Goal: Use online tool/utility

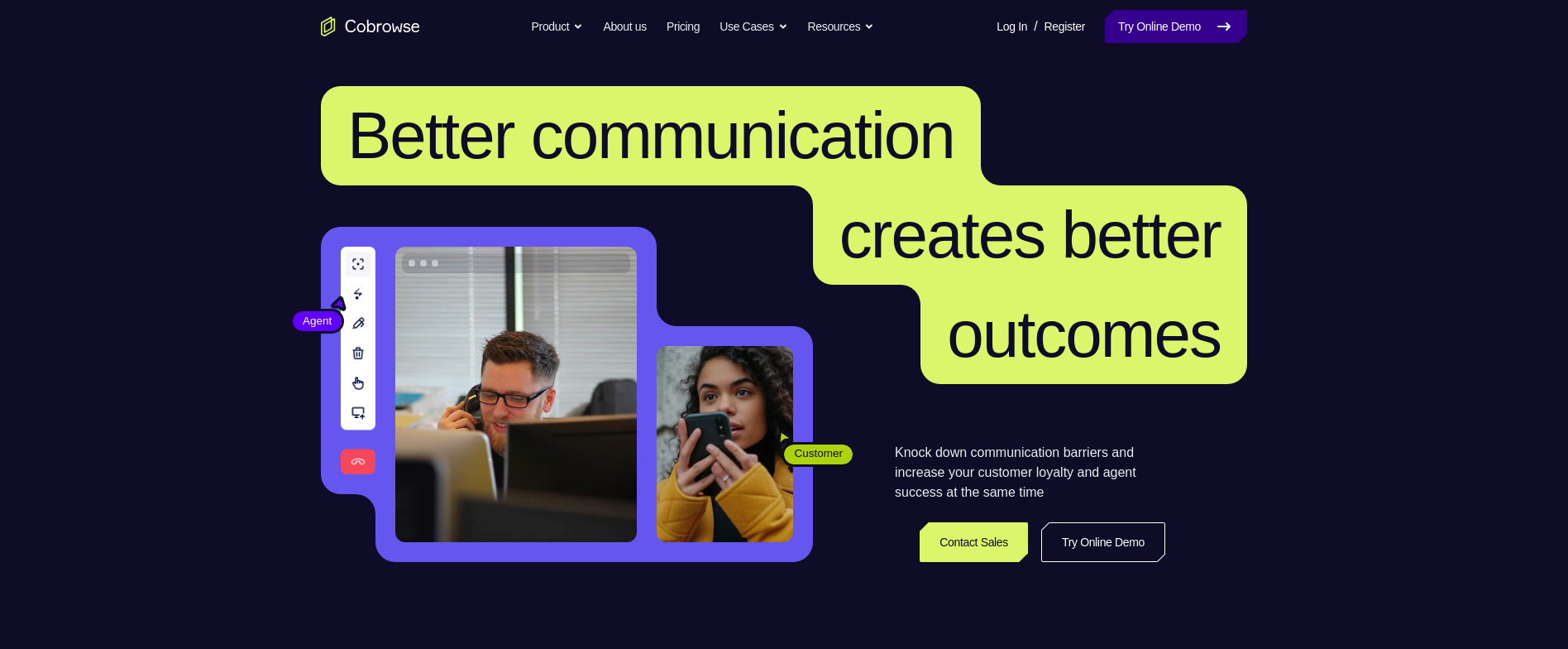
click at [1183, 31] on link "Try Online Demo" at bounding box center [1176, 27] width 142 height 33
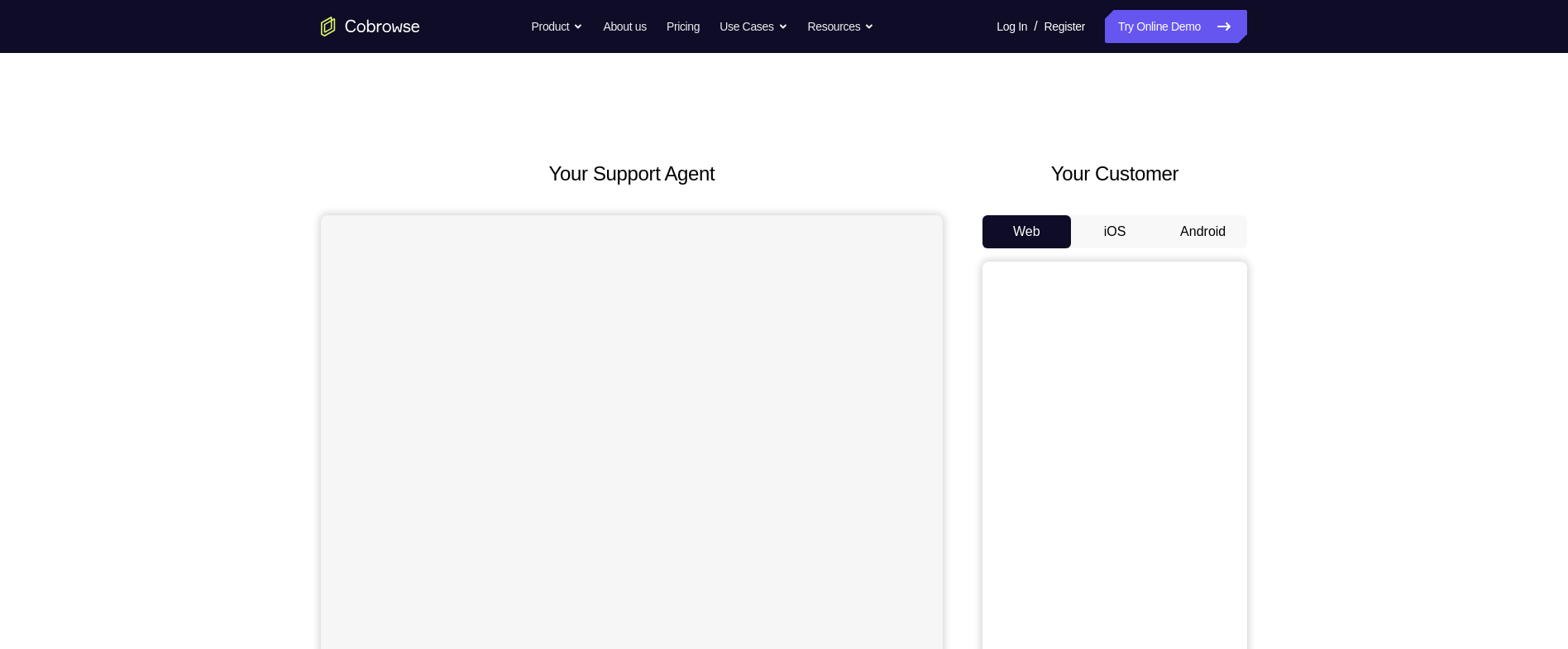
click at [1203, 242] on button "Android" at bounding box center [1202, 232] width 89 height 33
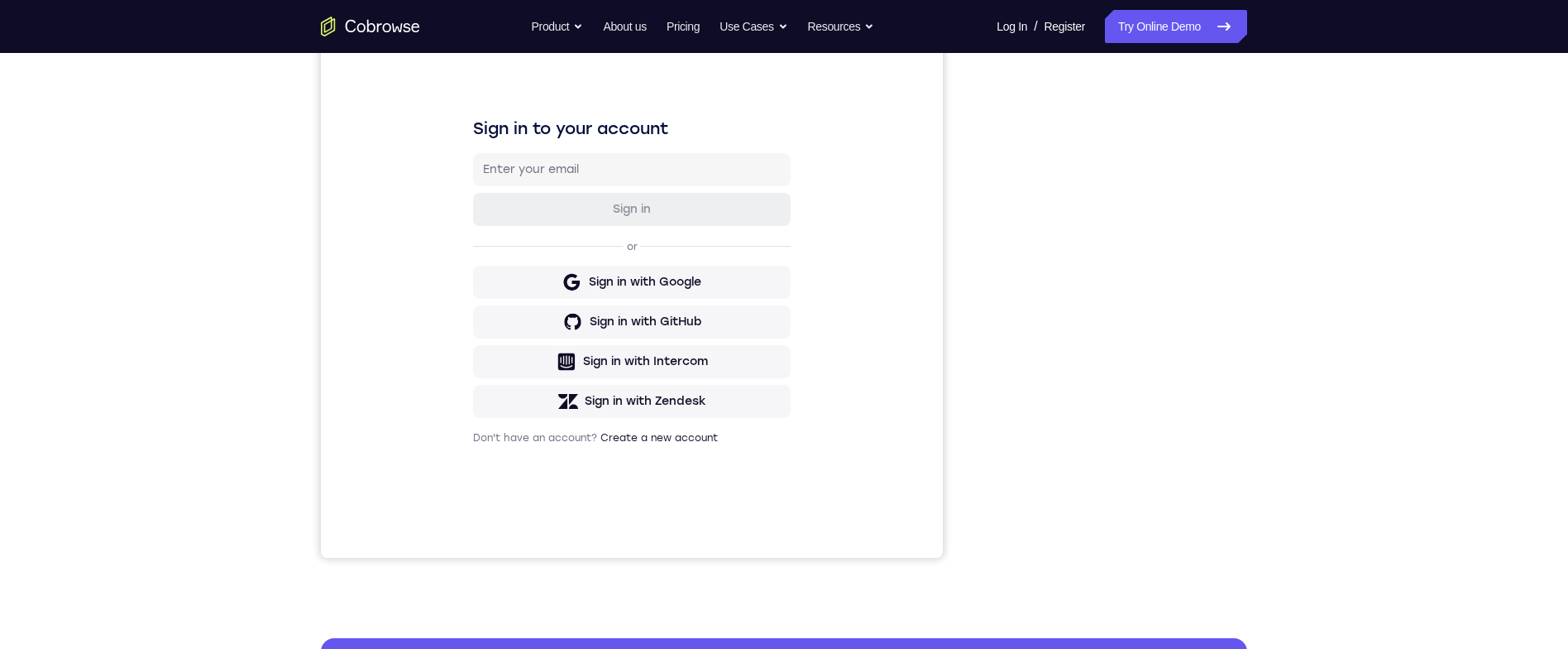
scroll to position [138, 0]
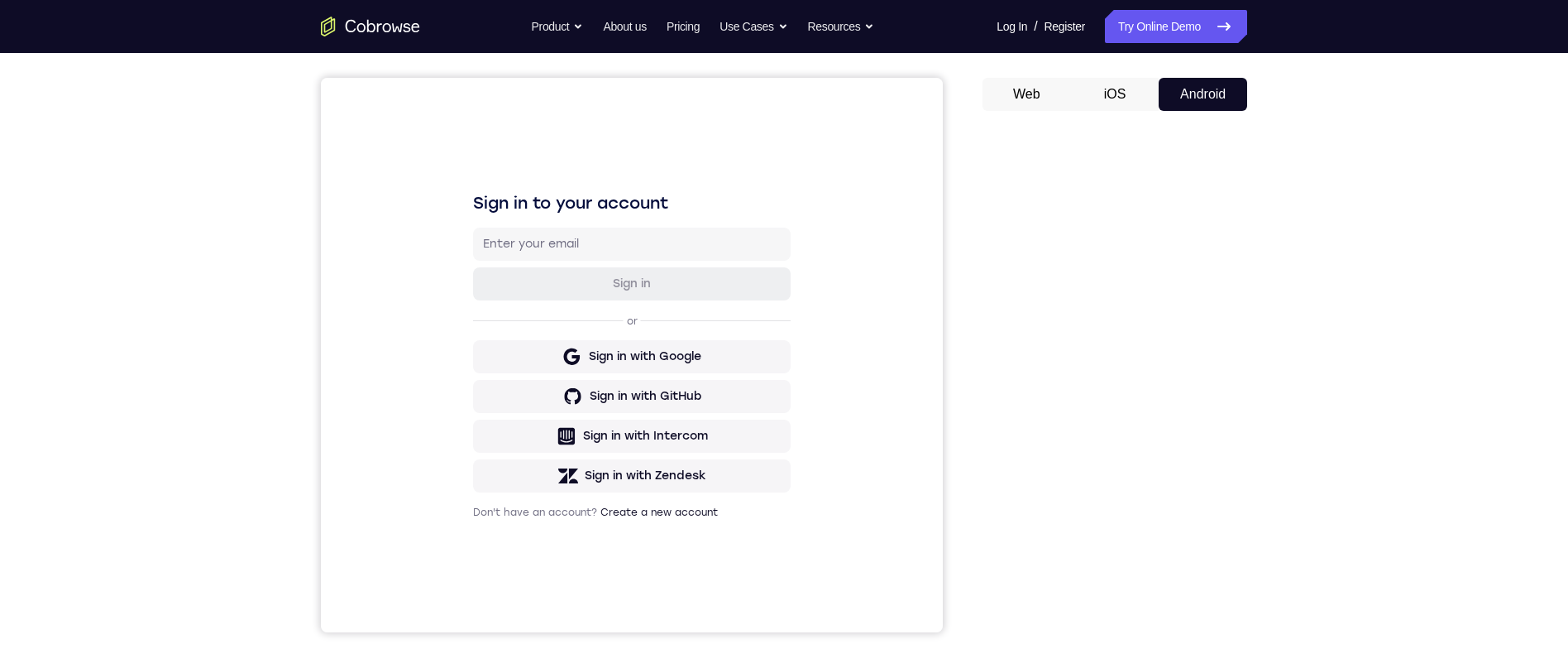
click at [1287, 249] on div "Your Support Agent Your Customer Web iOS Android Next Steps We’d be happy to gi…" at bounding box center [784, 461] width 1059 height 1091
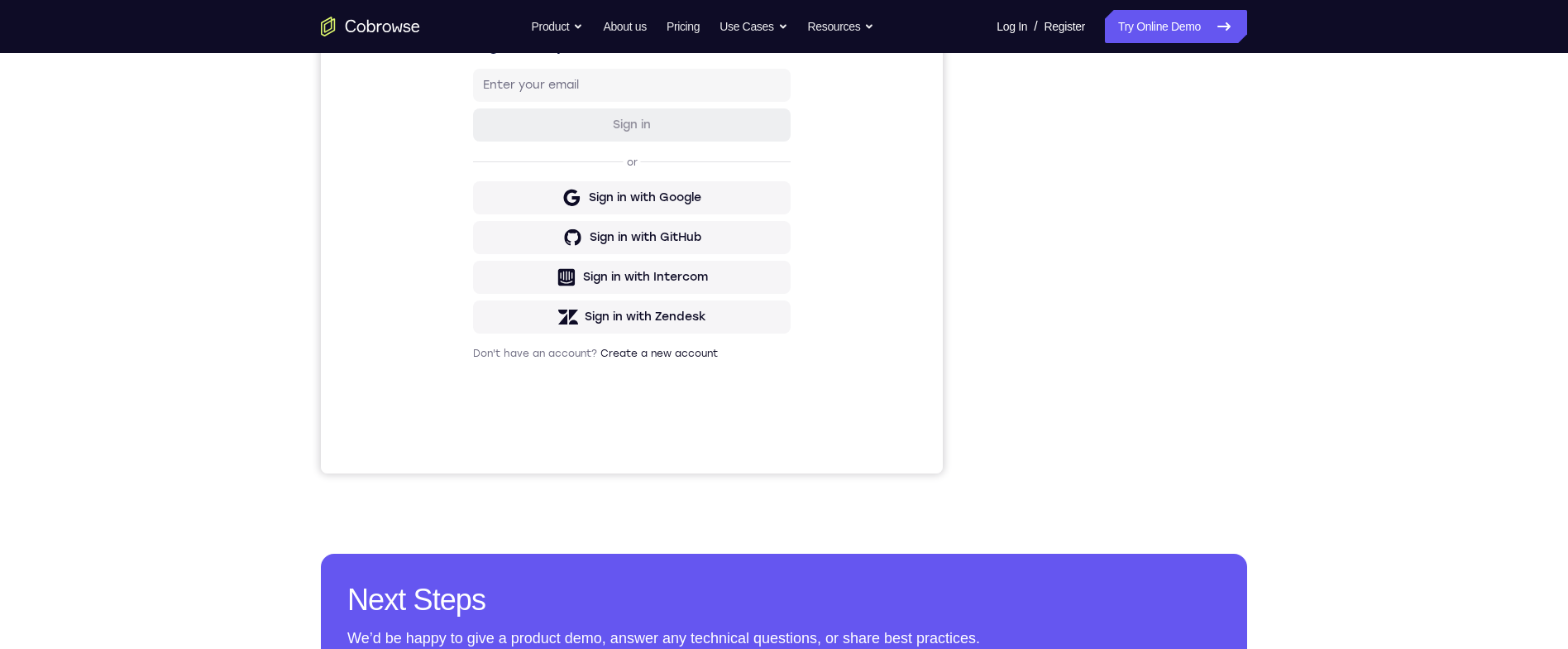
scroll to position [273, 0]
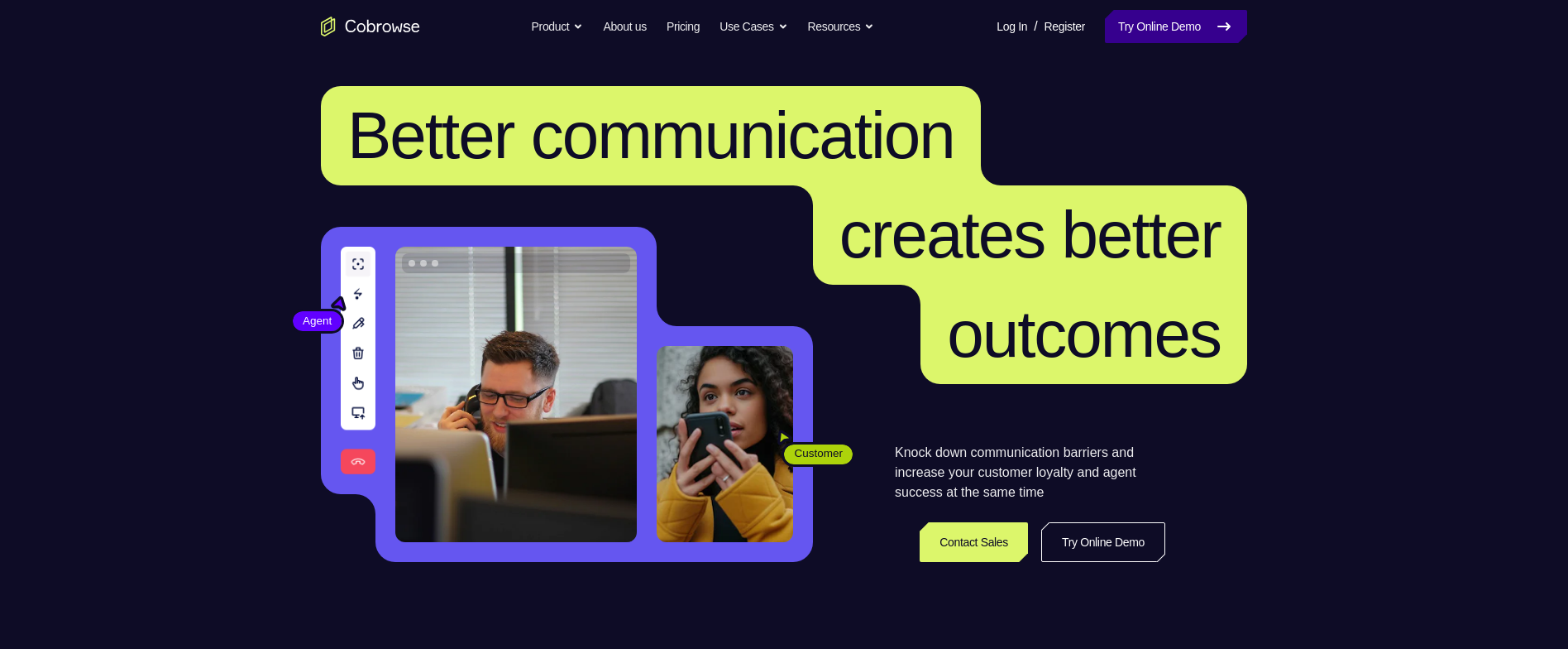
click at [1191, 33] on link "Try Online Demo" at bounding box center [1176, 27] width 142 height 33
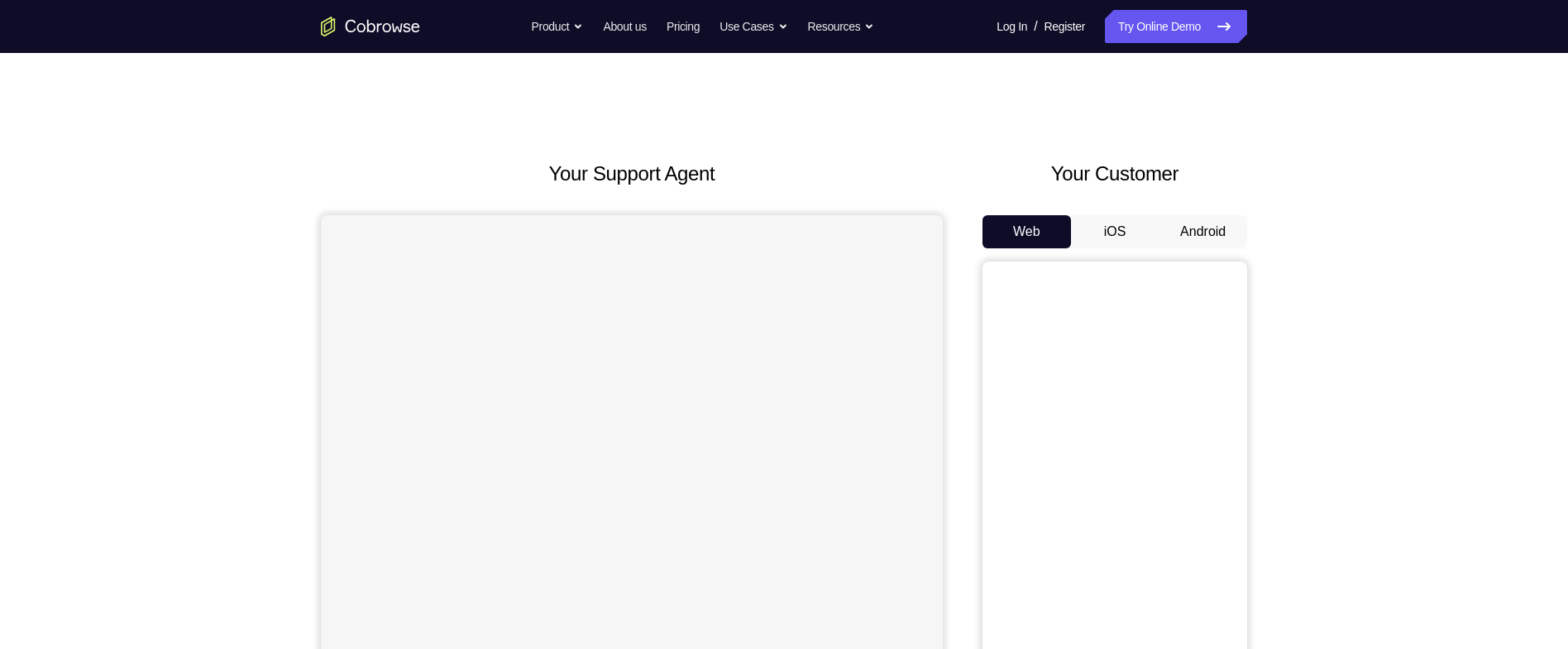
click at [1198, 230] on button "Android" at bounding box center [1202, 232] width 89 height 33
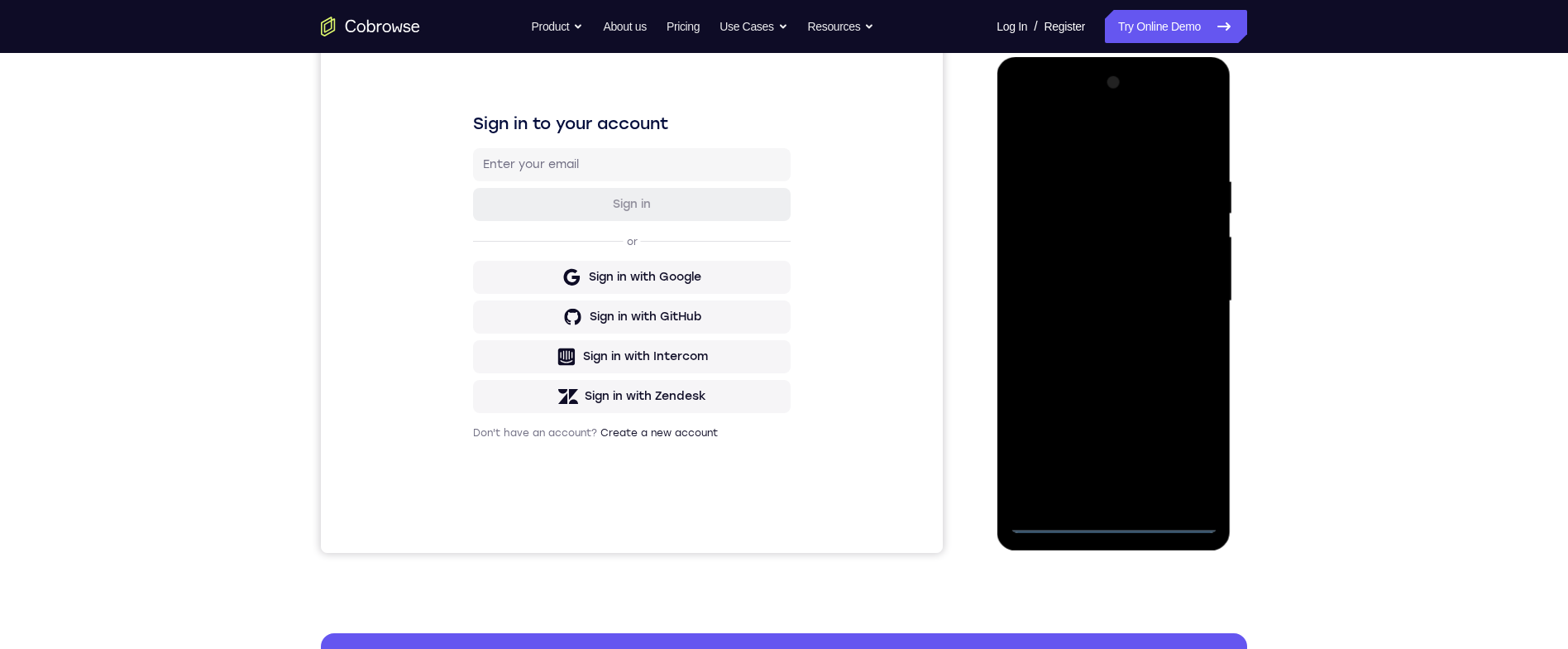
click at [1126, 514] on div at bounding box center [1113, 301] width 208 height 463
click at [1128, 528] on div at bounding box center [1113, 301] width 208 height 463
click at [1190, 440] on div at bounding box center [1113, 301] width 208 height 463
click at [1172, 139] on div at bounding box center [1113, 301] width 208 height 463
click at [1186, 289] on div at bounding box center [1113, 301] width 208 height 463
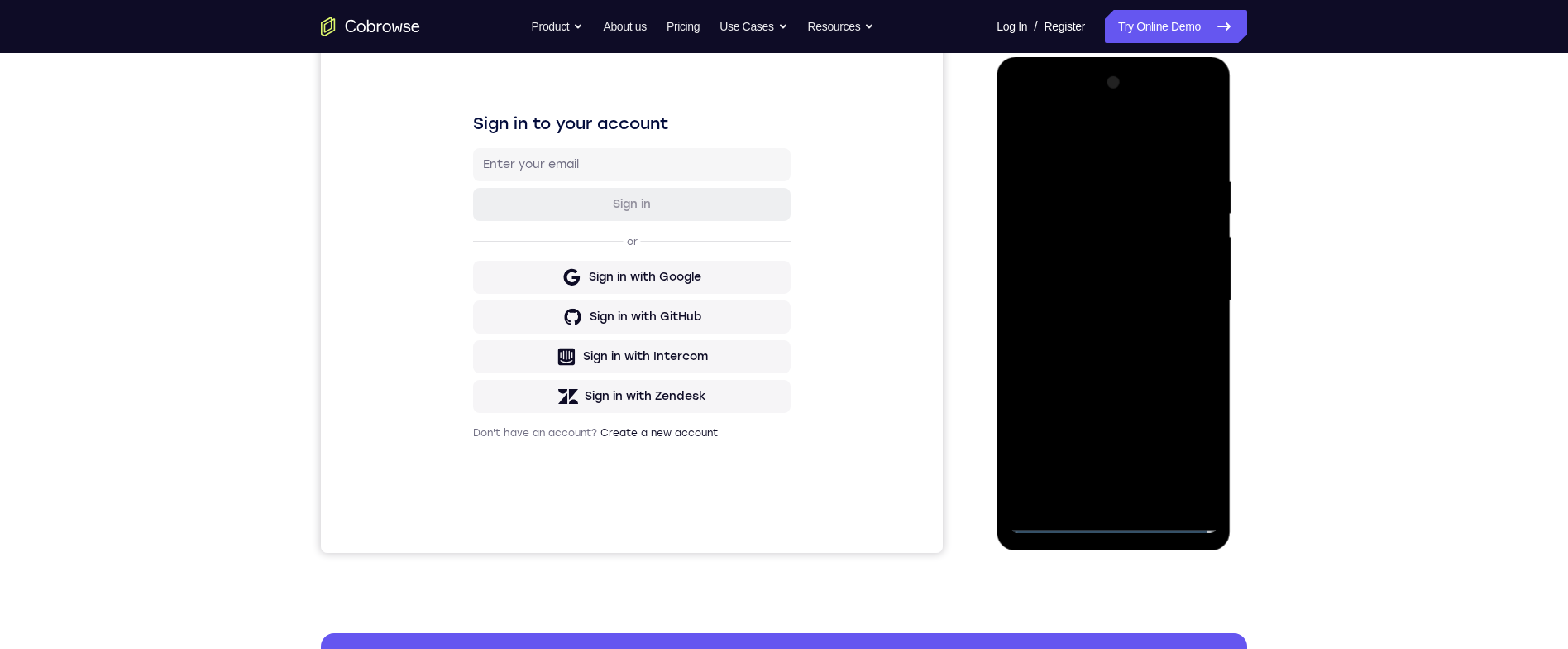
click at [1096, 338] on div at bounding box center [1113, 301] width 208 height 463
click at [1171, 280] on div at bounding box center [1113, 301] width 208 height 463
click at [1162, 265] on div at bounding box center [1113, 301] width 208 height 463
click at [1178, 306] on div at bounding box center [1113, 301] width 208 height 463
click at [1196, 324] on div at bounding box center [1113, 301] width 208 height 463
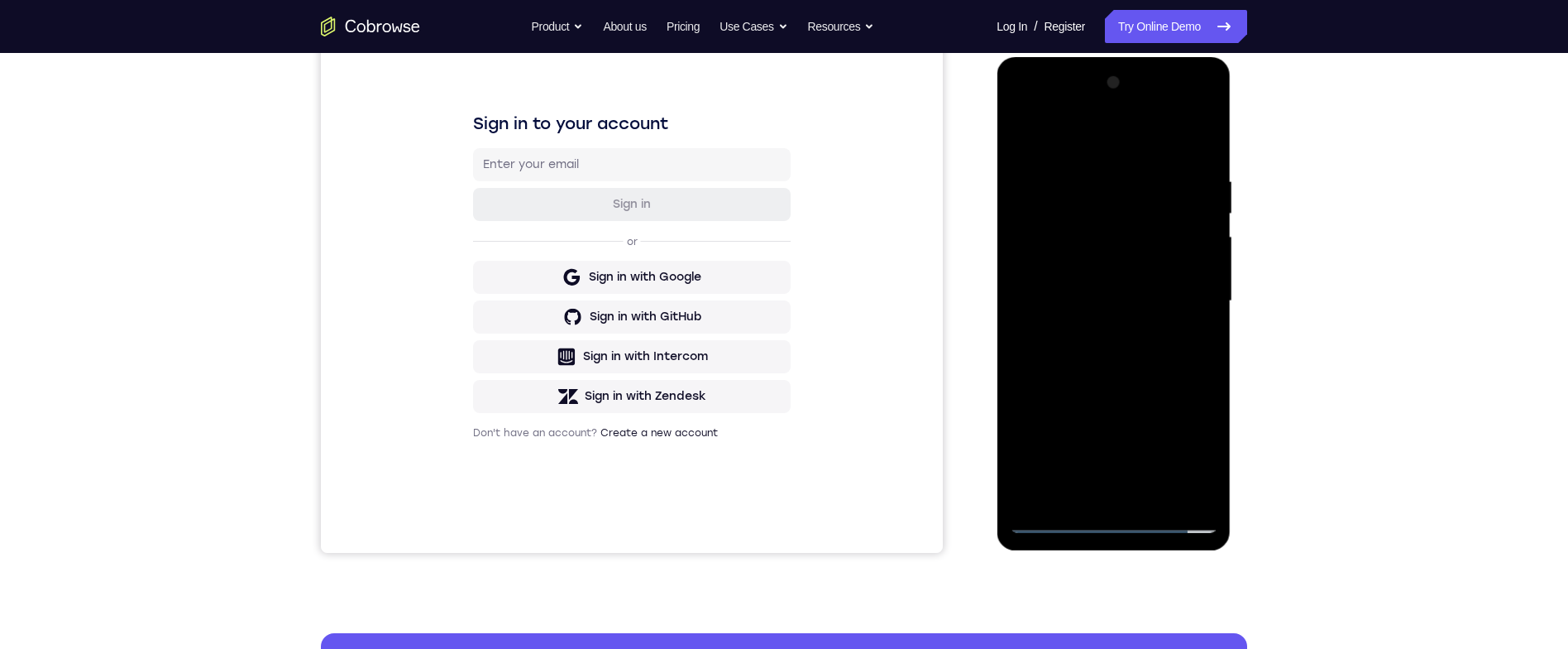
click at [1195, 275] on div at bounding box center [1113, 301] width 208 height 463
click at [1196, 297] on div at bounding box center [1113, 301] width 208 height 463
click at [1206, 164] on div at bounding box center [1113, 301] width 208 height 463
click at [1250, 199] on div "Your Support Agent Your Customer Web iOS Android Next Steps We’d be happy to gi…" at bounding box center [784, 382] width 1059 height 1091
click at [1256, 240] on div "Your Support Agent Your Customer Web iOS Android Next Steps We’d be happy to gi…" at bounding box center [784, 382] width 1059 height 1091
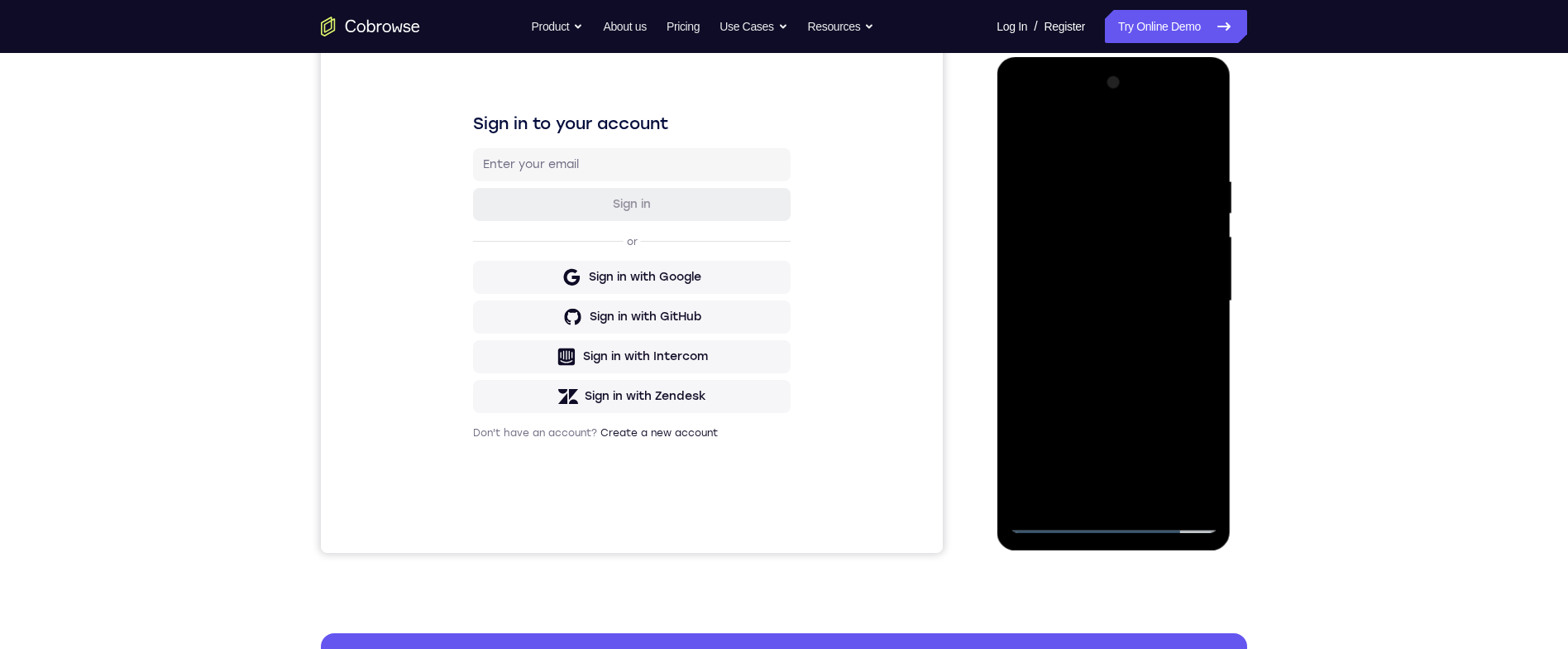
click at [1256, 250] on div "Your Support Agent Your Customer Web iOS Android Next Steps We’d be happy to gi…" at bounding box center [784, 382] width 1059 height 1091
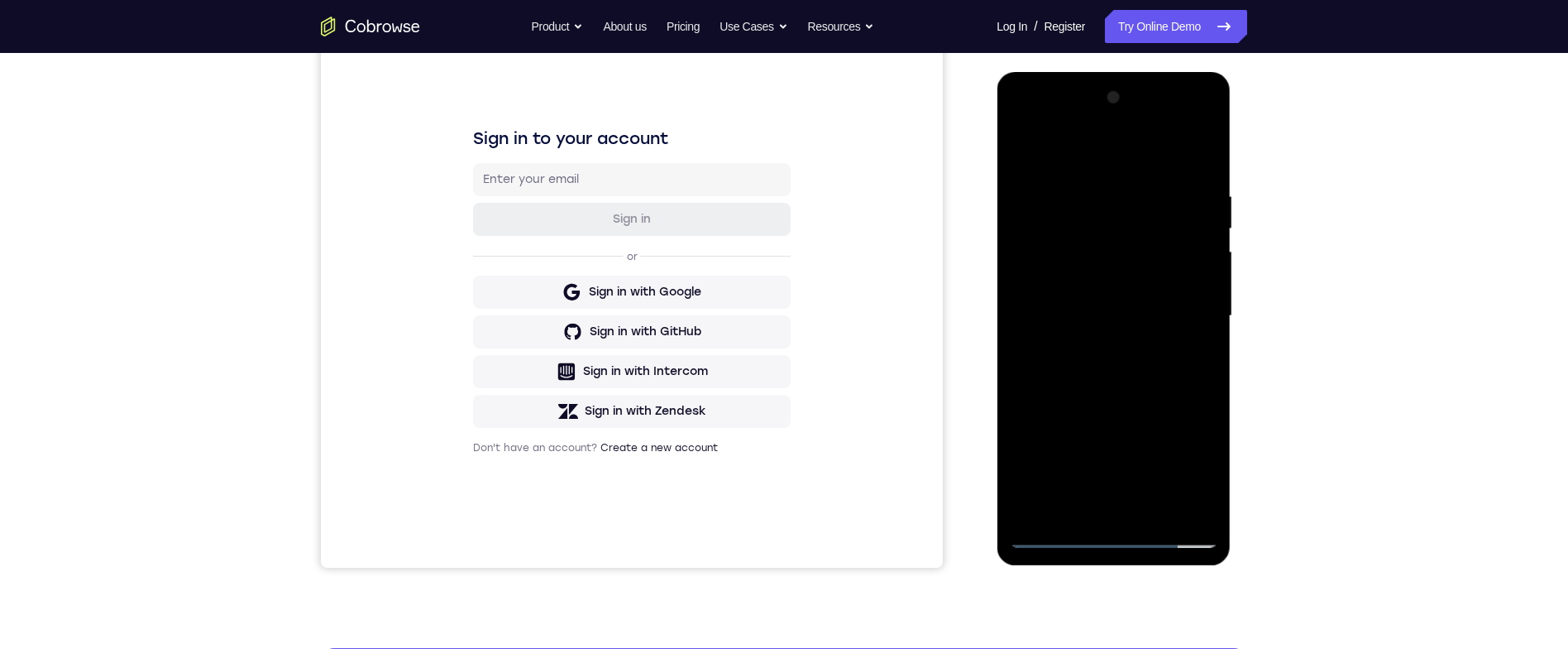
scroll to position [169, 0]
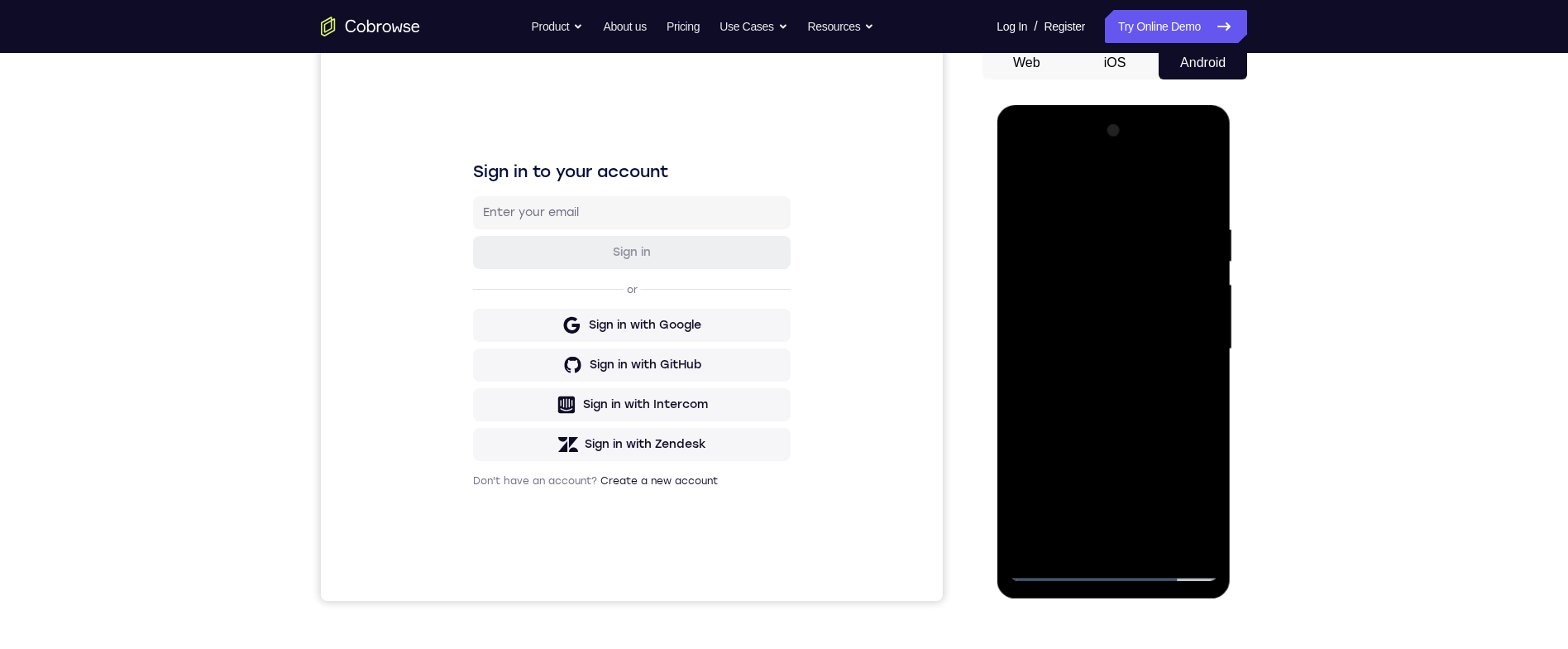
click at [1085, 221] on div at bounding box center [1113, 349] width 208 height 463
click at [1189, 317] on div at bounding box center [1113, 349] width 208 height 463
click at [1206, 389] on div at bounding box center [1113, 349] width 208 height 463
click at [1209, 379] on div at bounding box center [1113, 349] width 208 height 463
click at [1206, 392] on div at bounding box center [1113, 349] width 208 height 463
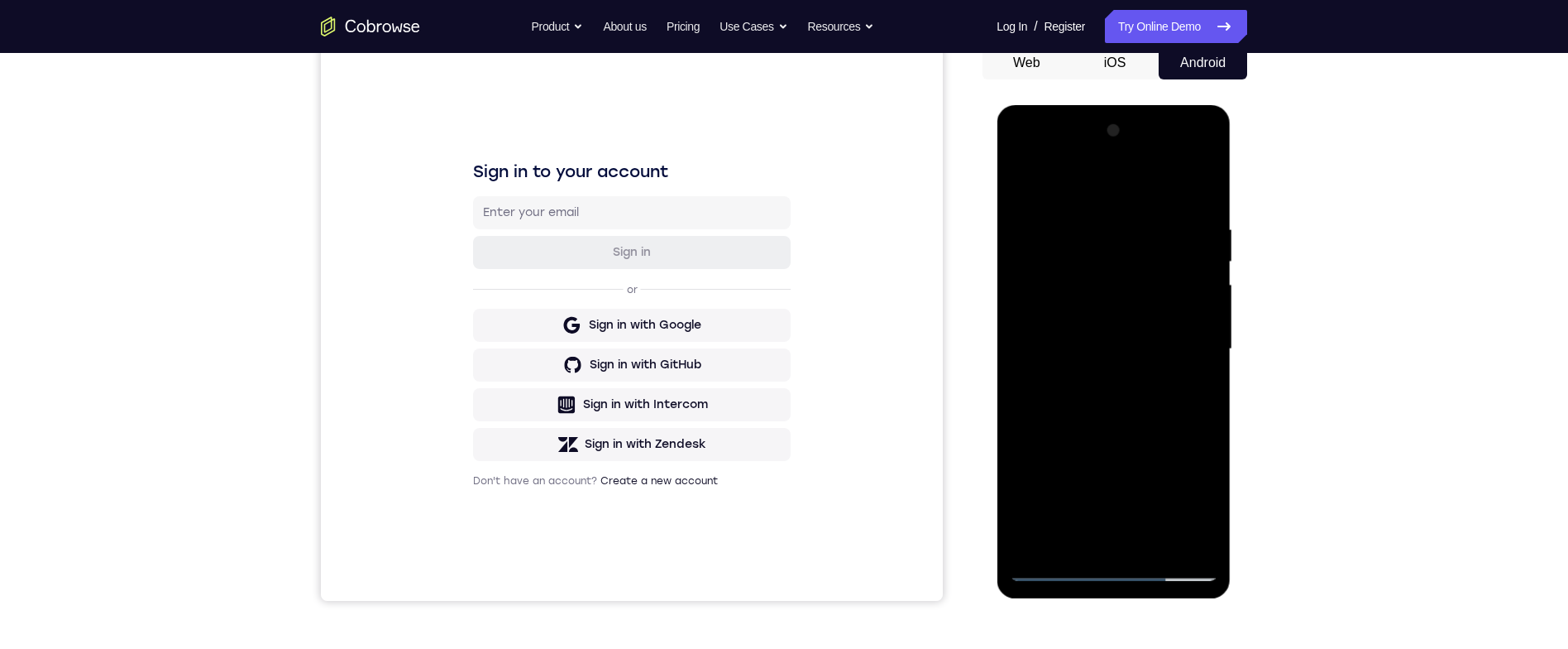
click at [1207, 379] on div at bounding box center [1113, 349] width 208 height 463
click at [1204, 181] on div at bounding box center [1113, 349] width 208 height 463
click at [1009, 158] on div at bounding box center [1113, 349] width 208 height 463
click at [1044, 299] on div at bounding box center [1113, 349] width 208 height 463
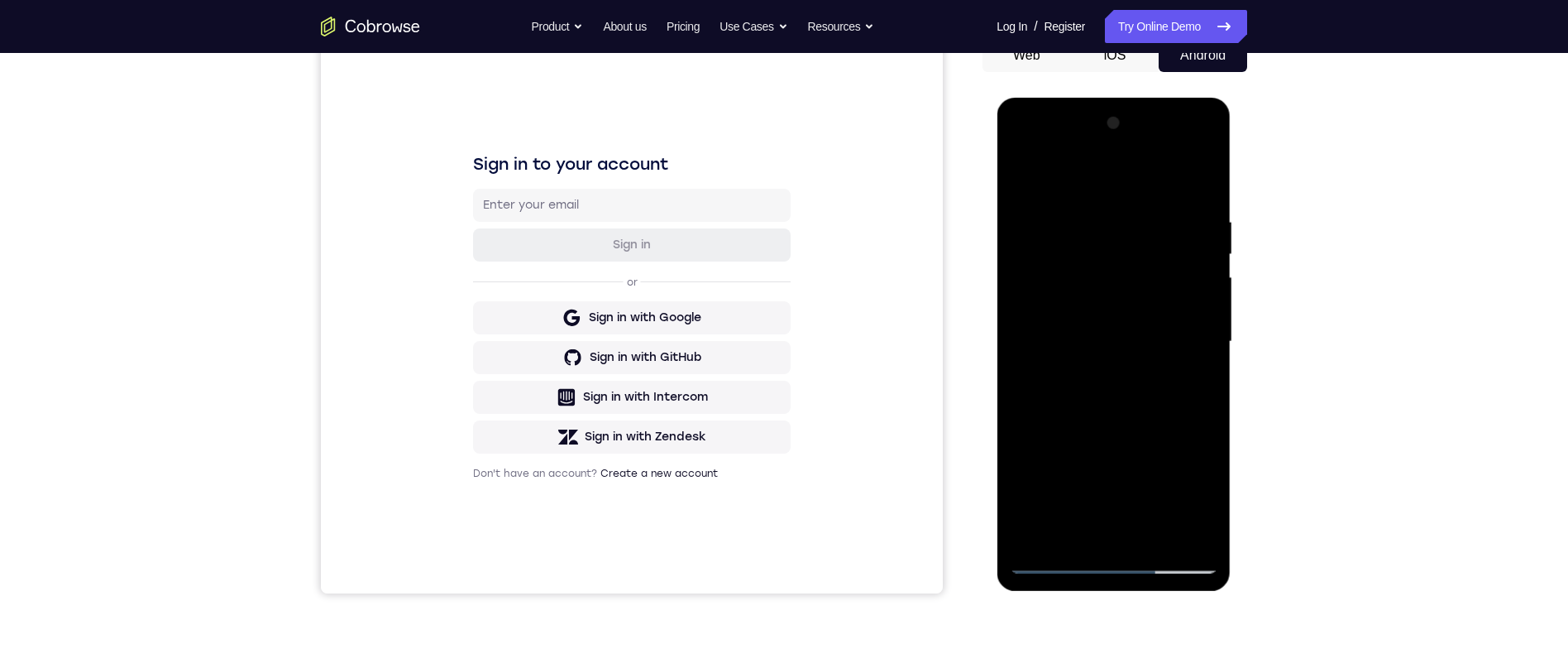
scroll to position [191, 0]
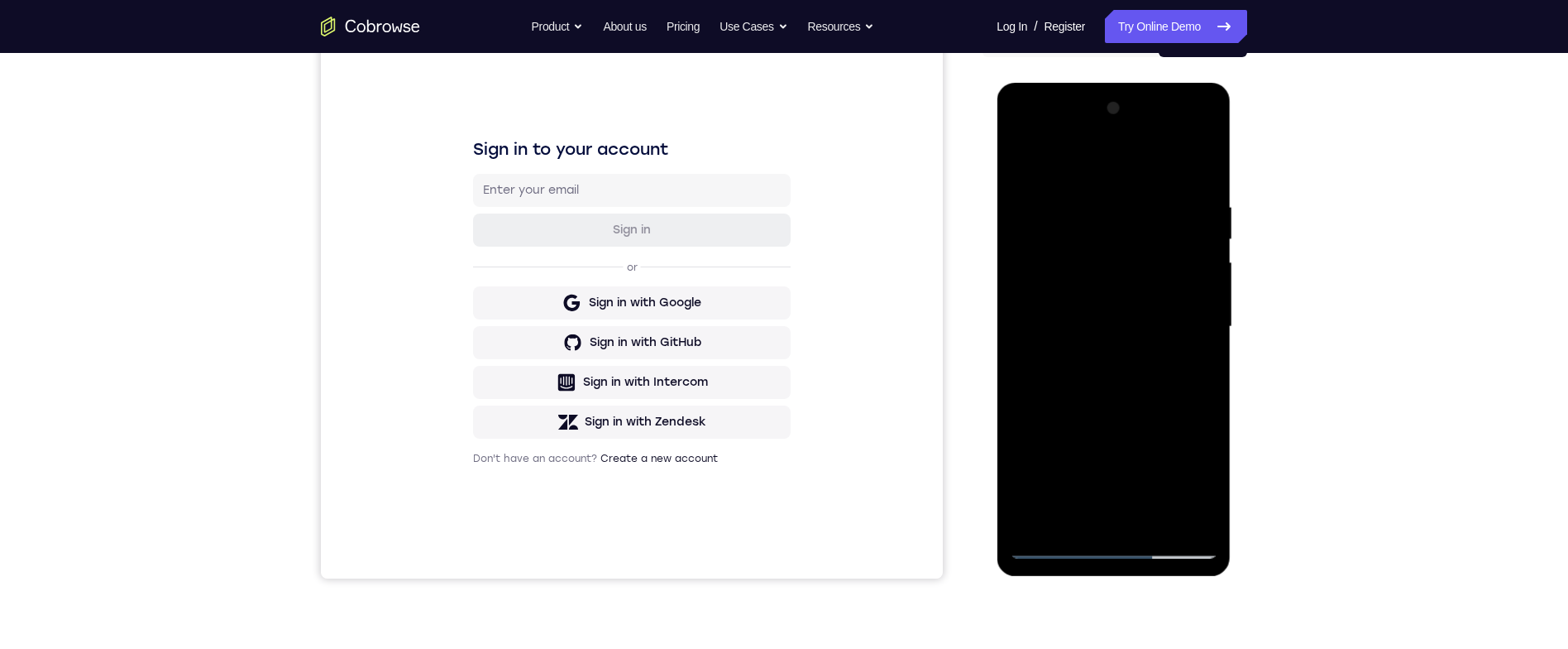
click at [1096, 199] on div at bounding box center [1113, 327] width 208 height 463
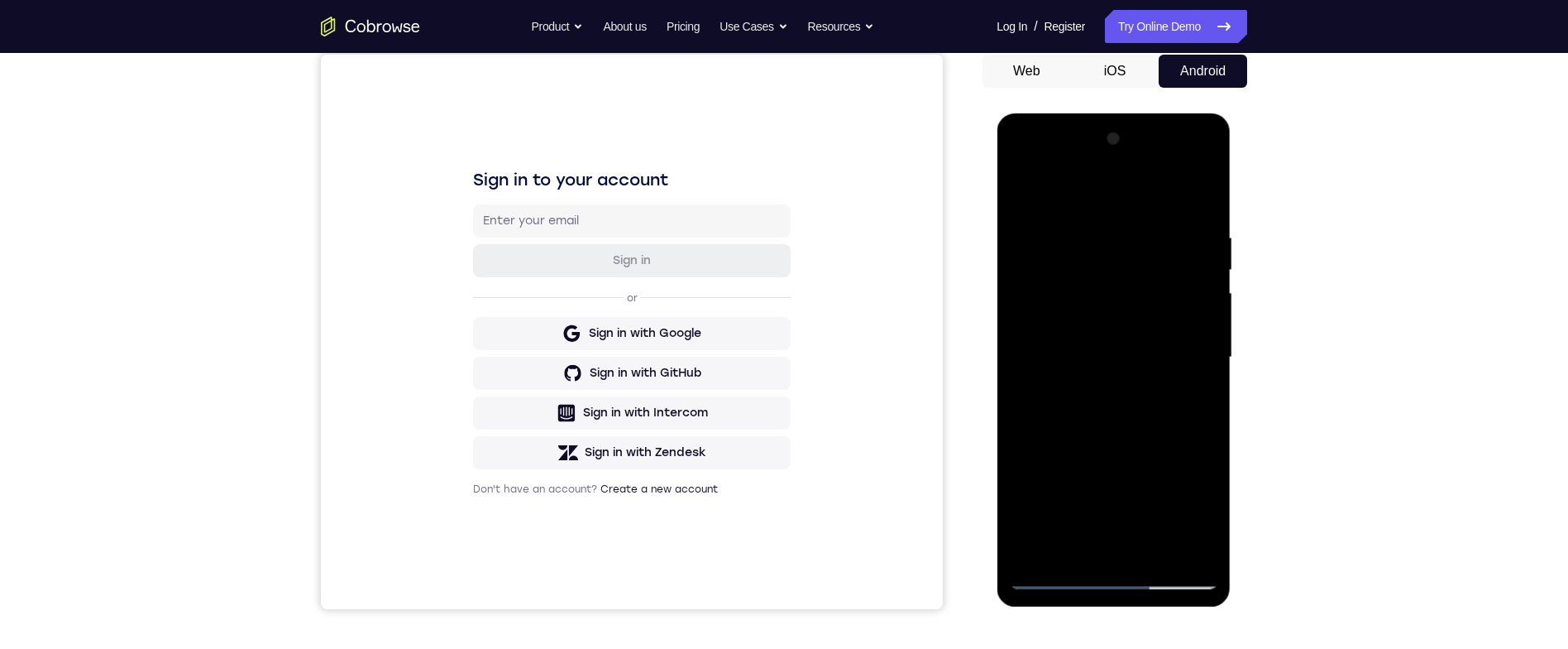
scroll to position [154, 0]
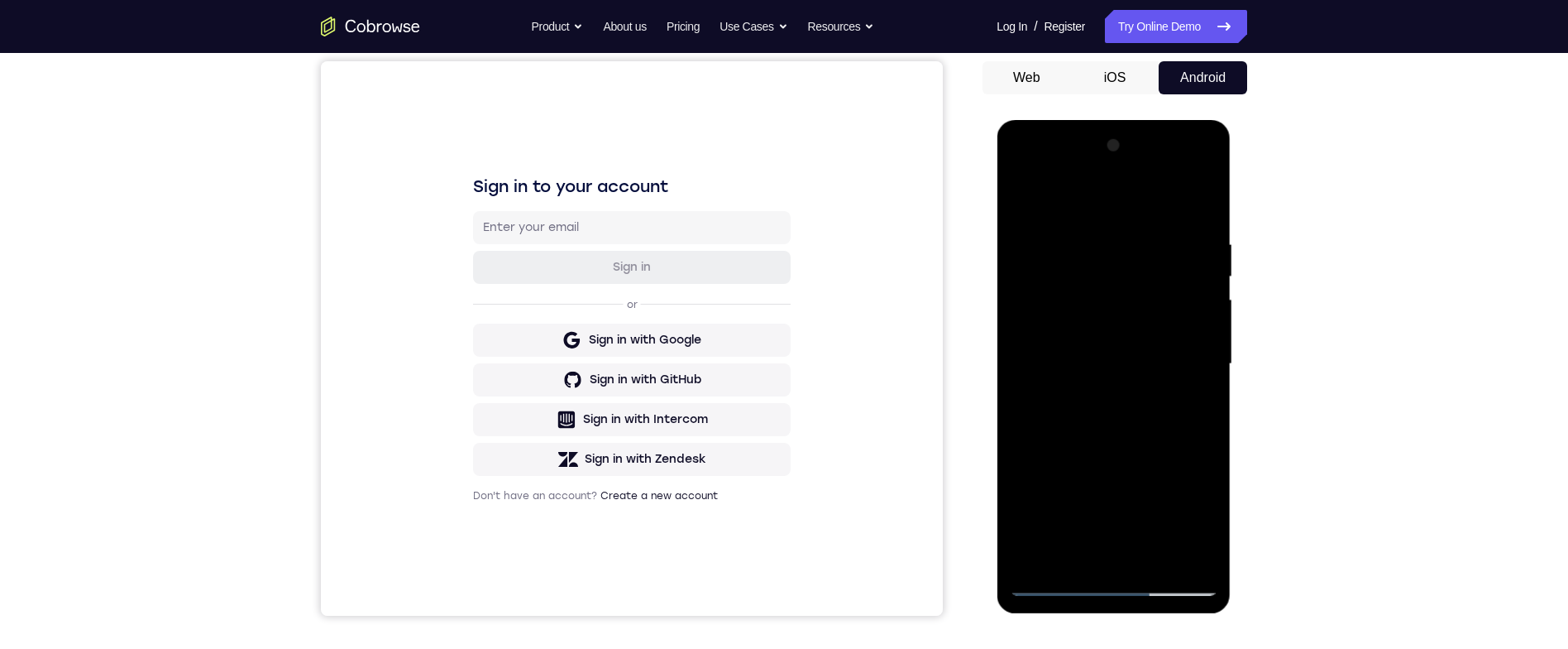
click at [1202, 263] on div at bounding box center [1113, 364] width 208 height 463
click at [1195, 267] on div at bounding box center [1113, 364] width 208 height 463
click at [1203, 261] on div at bounding box center [1113, 364] width 208 height 463
click at [1202, 265] on div at bounding box center [1113, 364] width 208 height 463
click at [1196, 204] on div at bounding box center [1113, 364] width 208 height 463
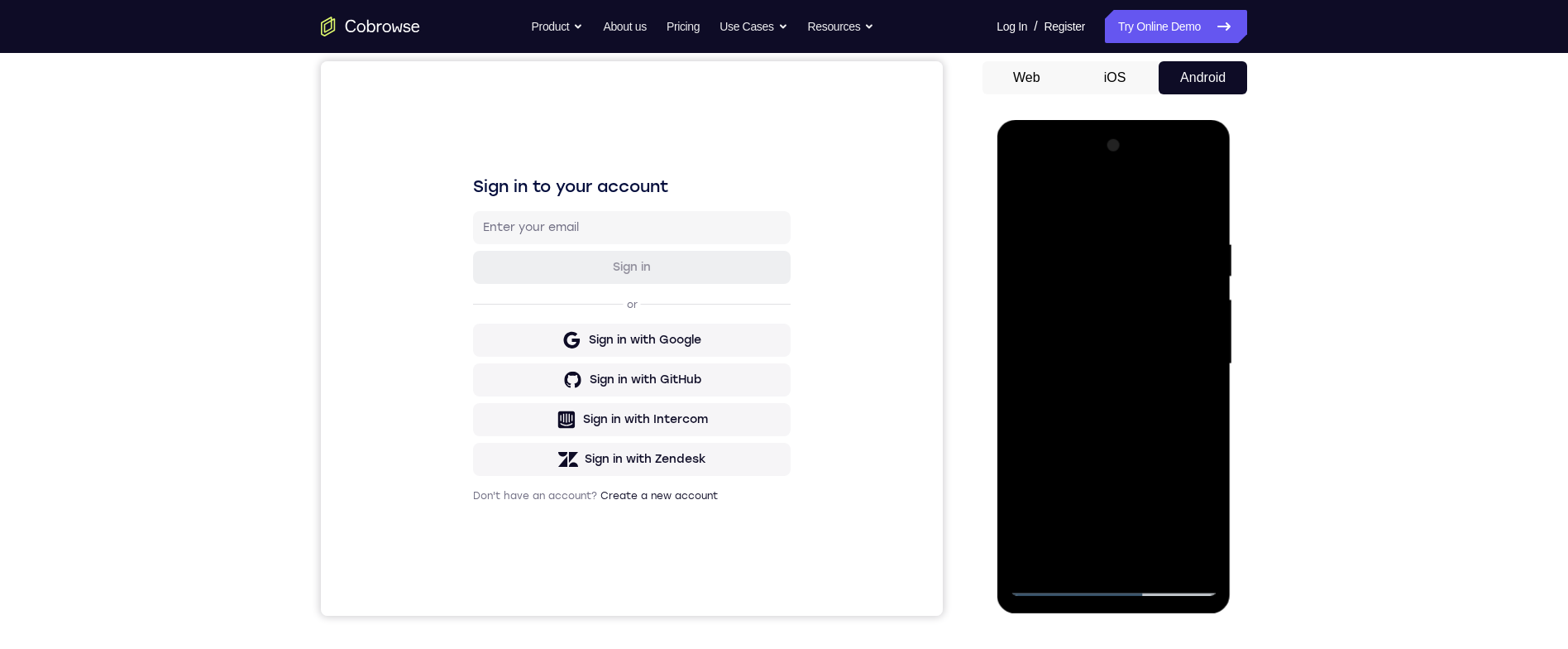
click at [1152, 233] on div at bounding box center [1113, 364] width 208 height 463
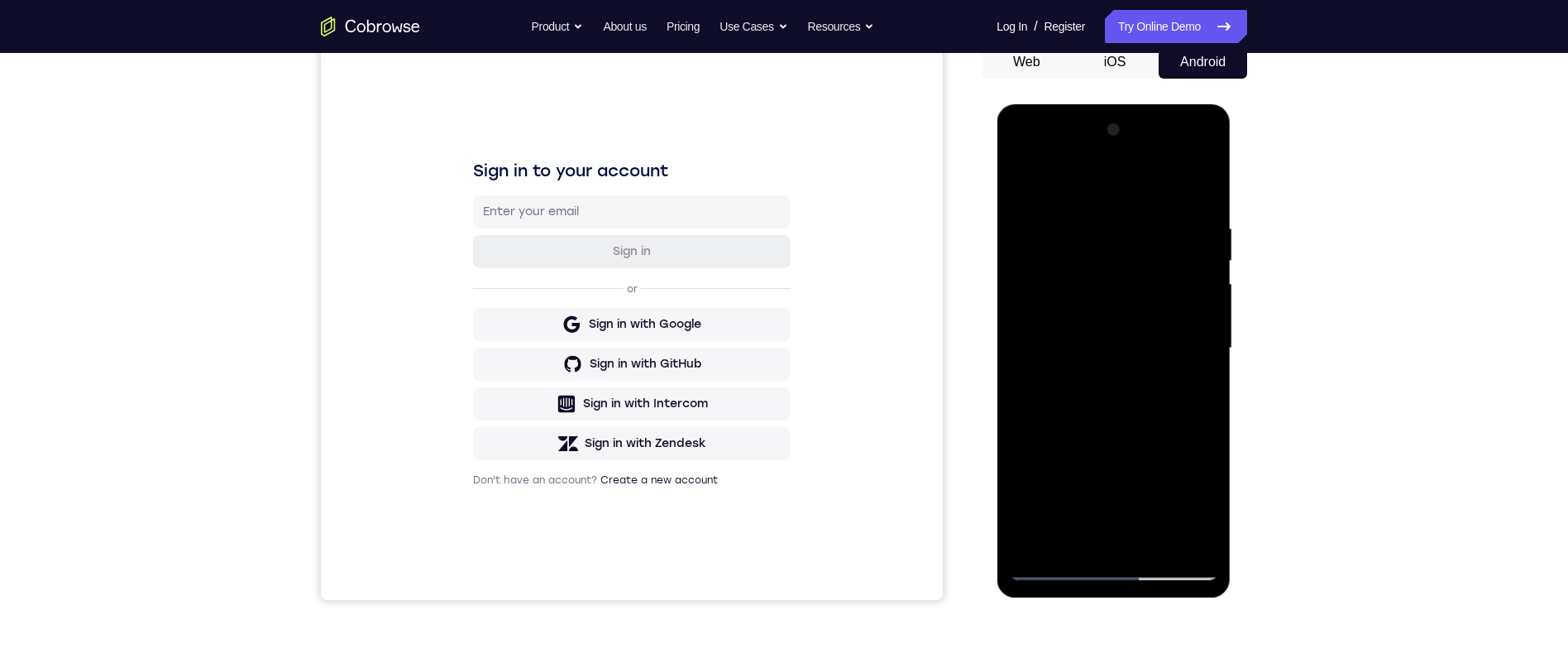
click at [1021, 290] on div at bounding box center [1113, 349] width 208 height 463
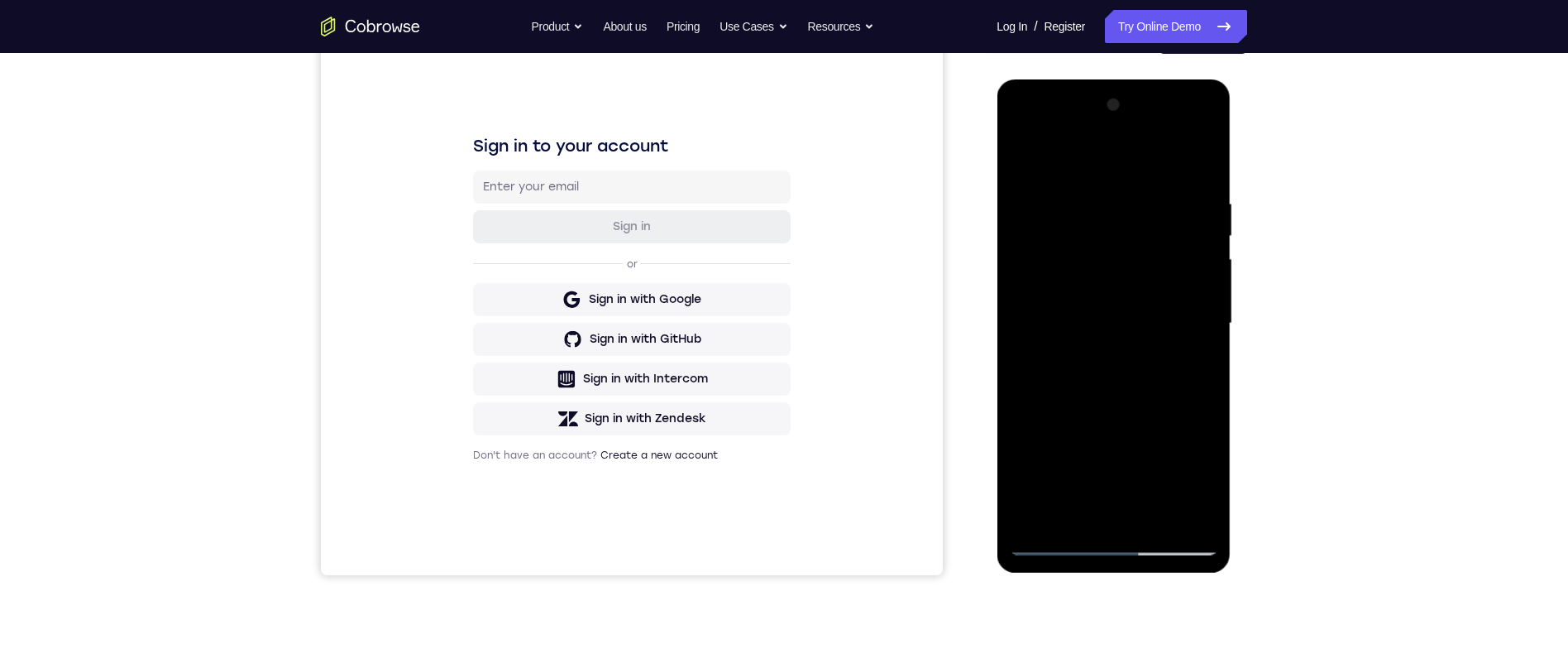
scroll to position [182, 0]
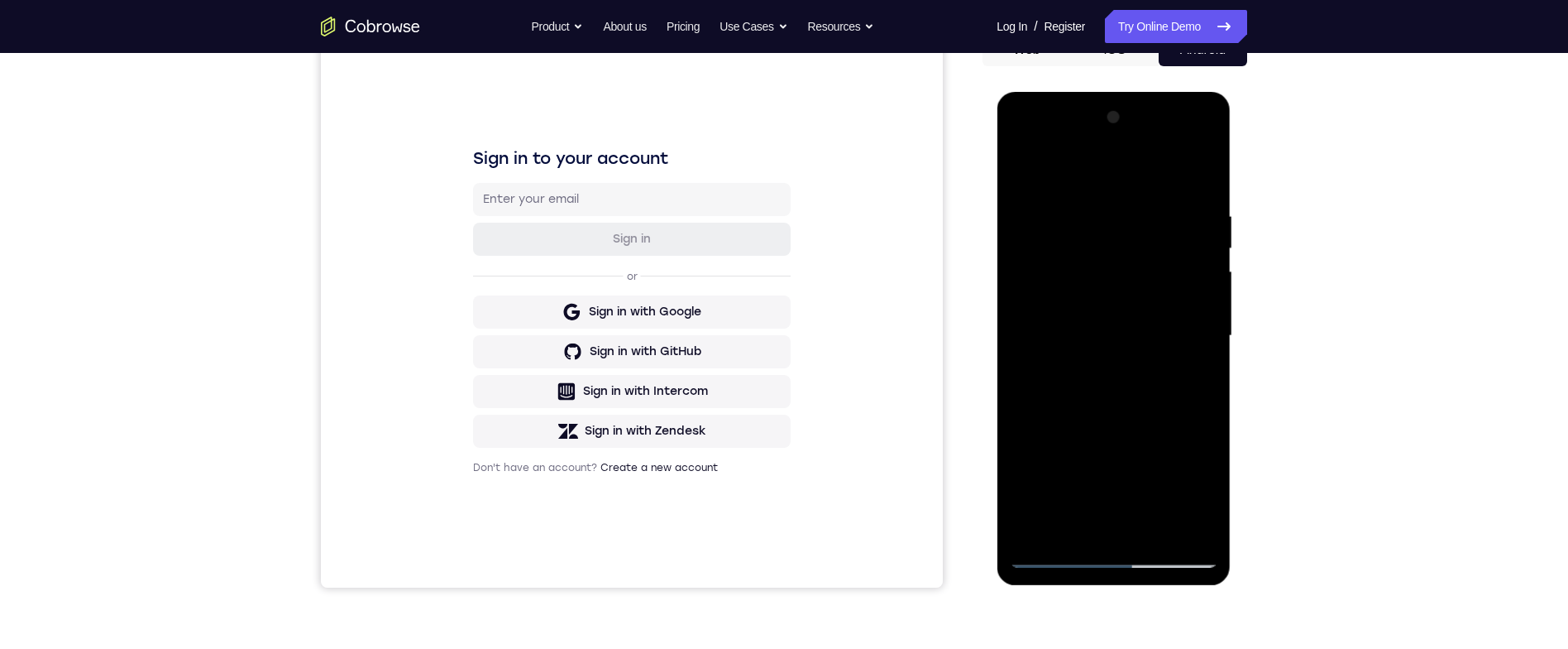
click at [1204, 179] on div at bounding box center [1113, 336] width 208 height 463
click at [1203, 207] on div at bounding box center [1113, 336] width 208 height 463
click at [1202, 176] on div at bounding box center [1113, 336] width 208 height 463
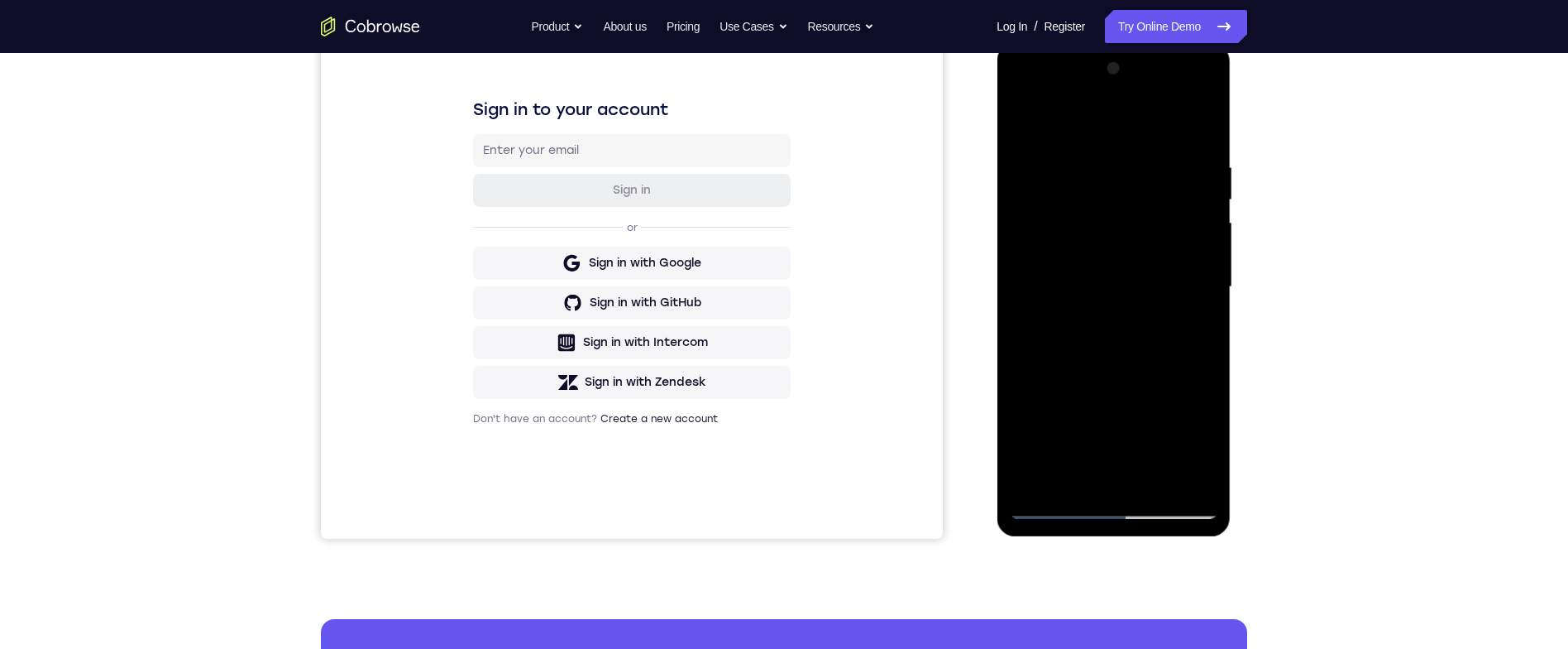
scroll to position [169, 0]
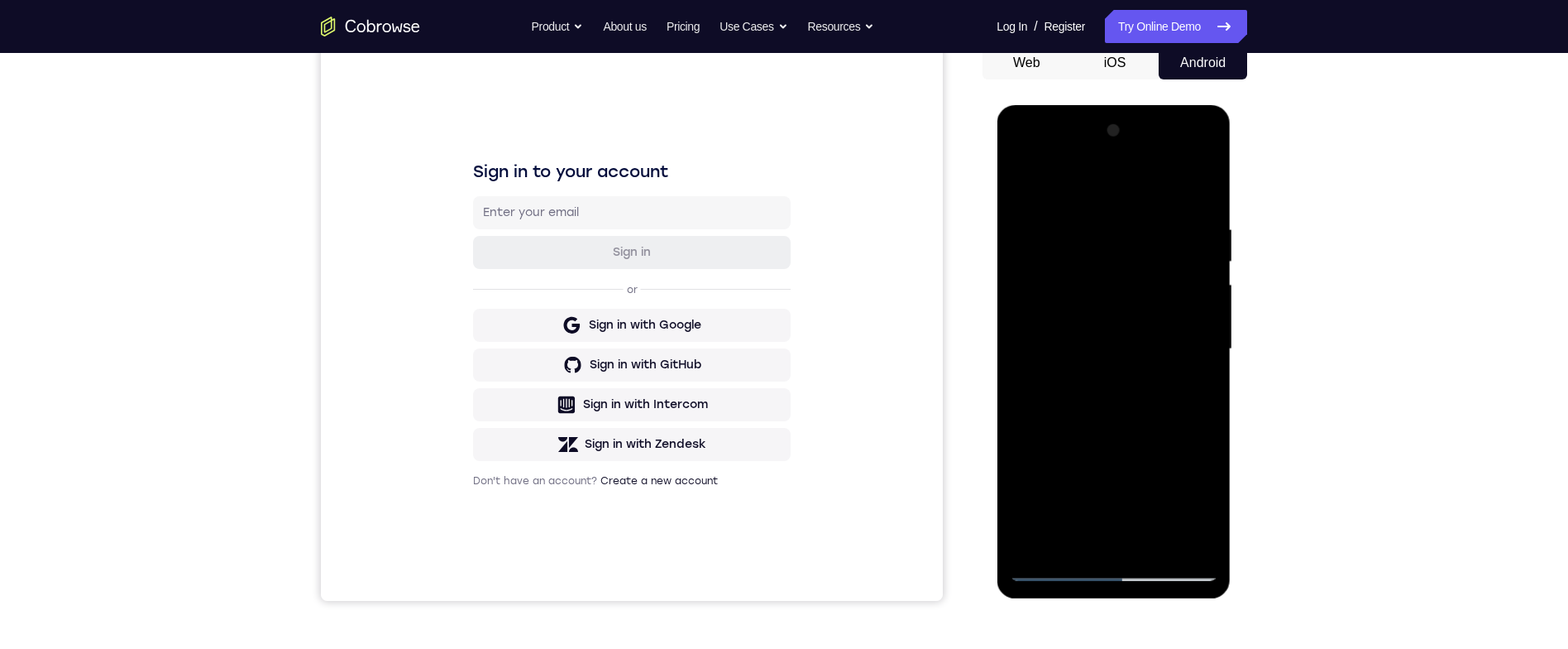
click at [1099, 216] on div at bounding box center [1113, 349] width 208 height 463
click at [1197, 274] on div at bounding box center [1113, 349] width 208 height 463
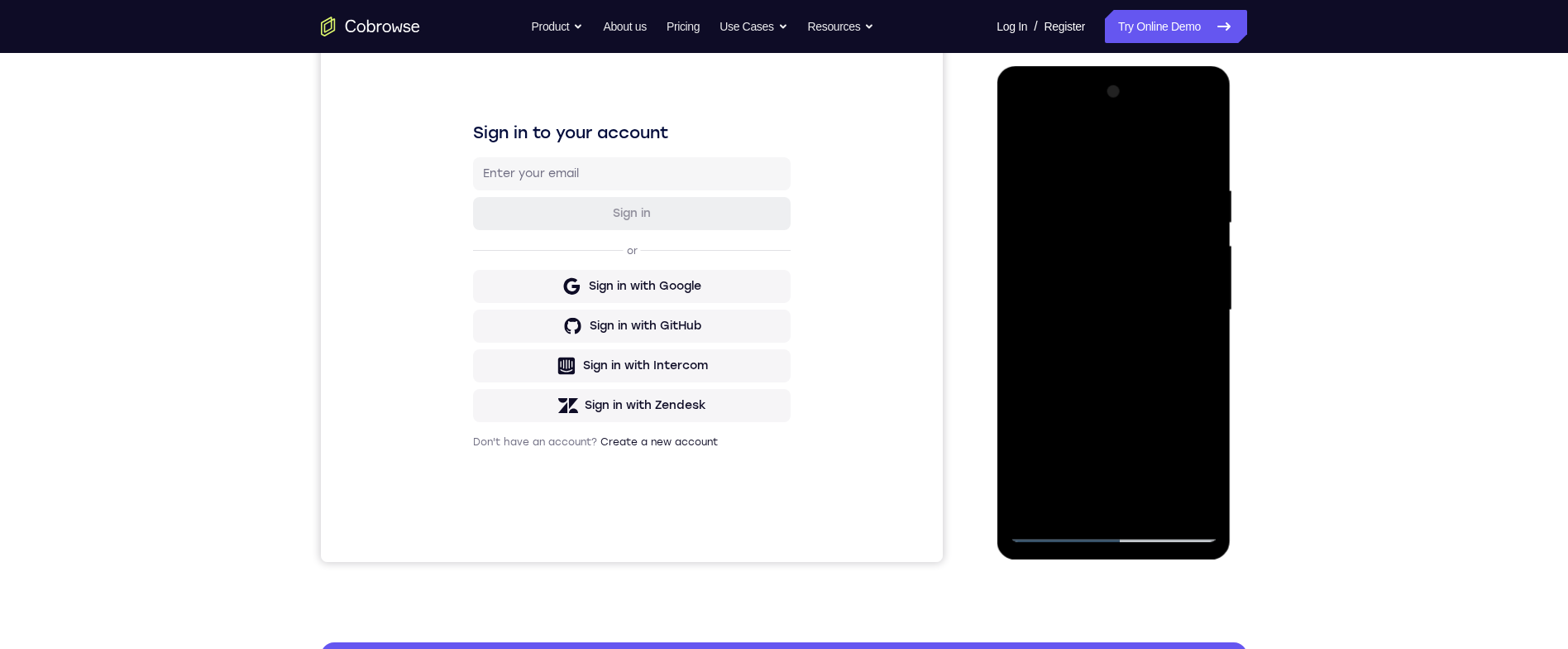
scroll to position [214, 0]
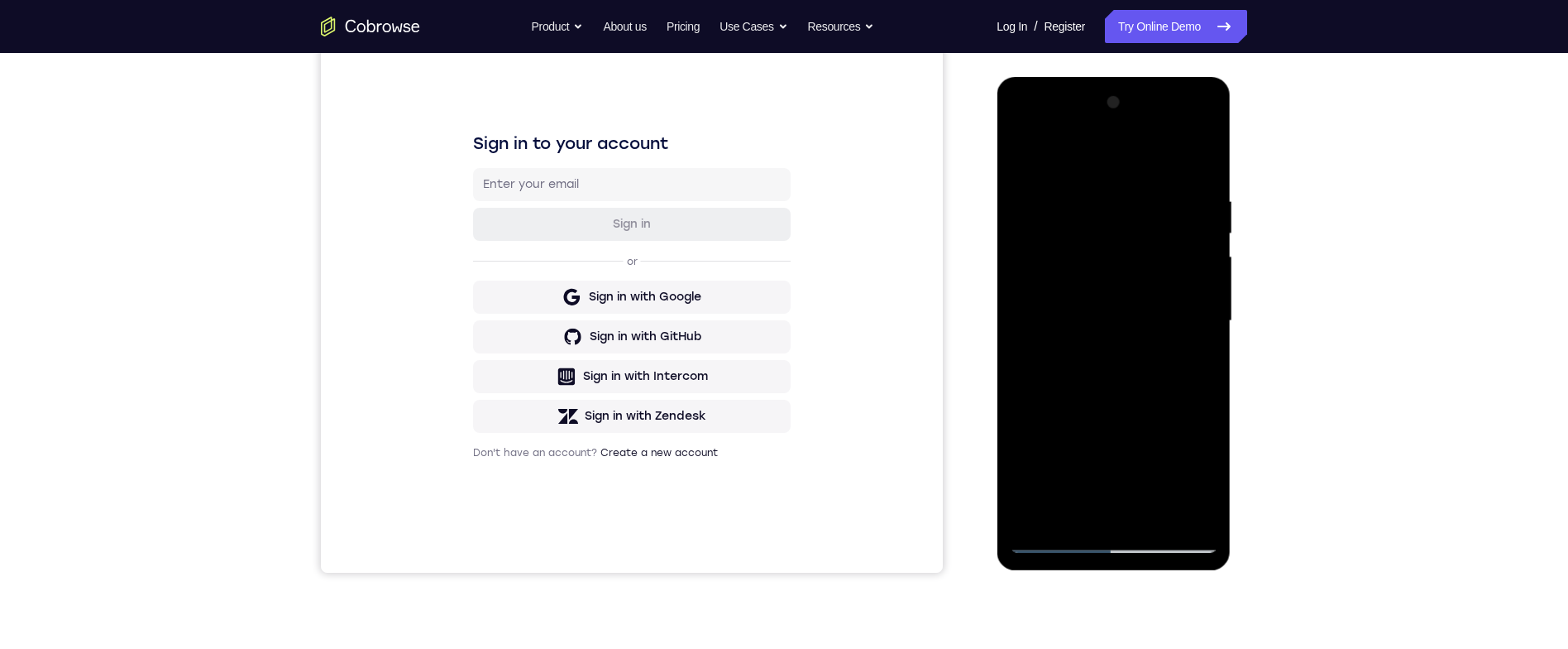
click at [1200, 246] on div at bounding box center [1113, 321] width 208 height 463
click at [1207, 244] on div at bounding box center [1113, 322] width 208 height 463
click at [1202, 244] on div at bounding box center [1113, 322] width 208 height 463
click at [1196, 247] on div at bounding box center [1113, 322] width 208 height 463
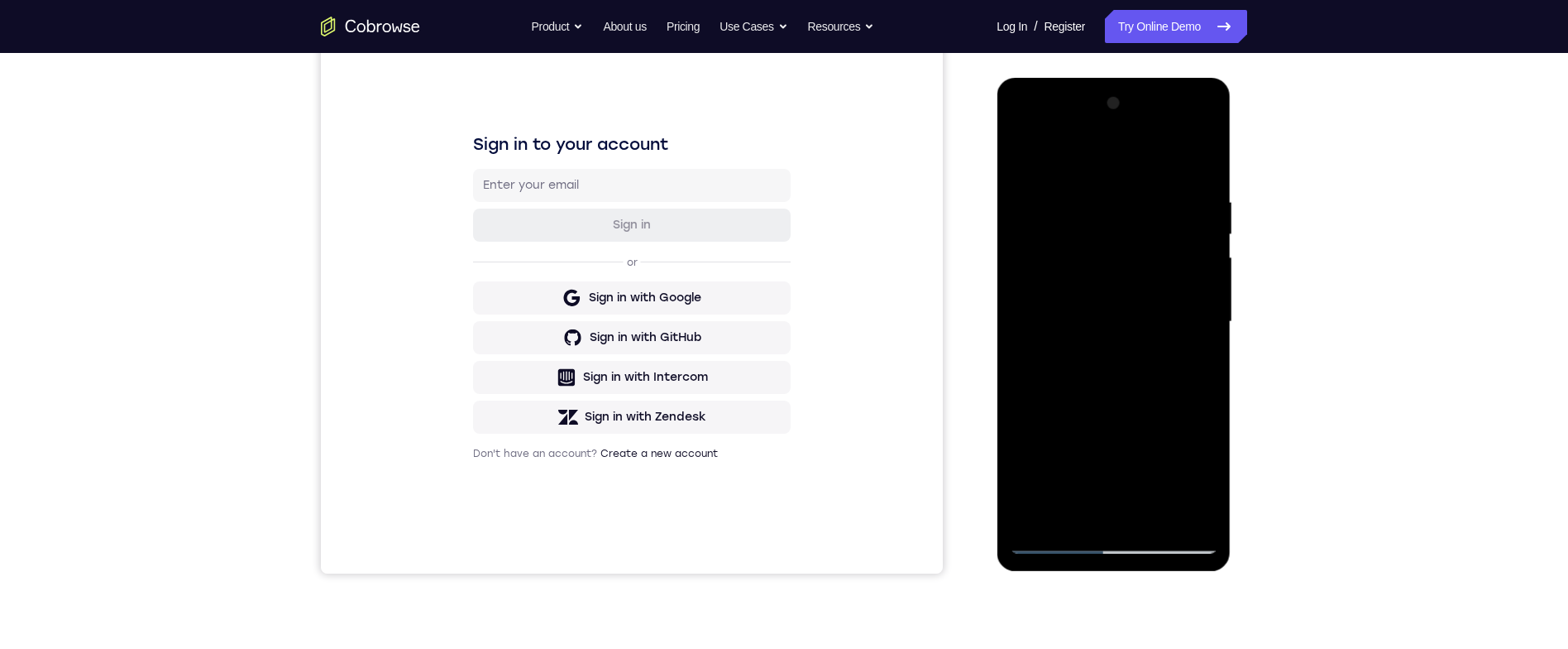
click at [1203, 167] on div at bounding box center [1113, 322] width 208 height 463
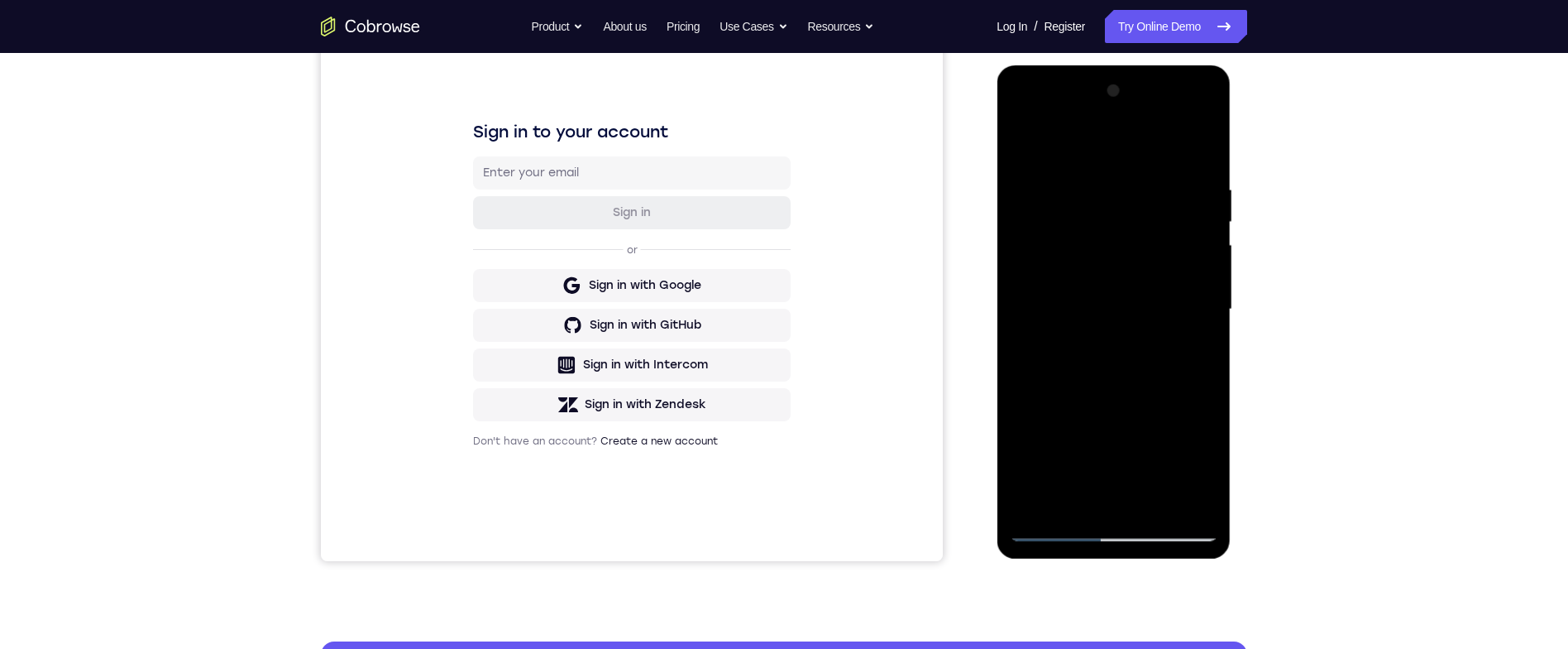
scroll to position [195, 0]
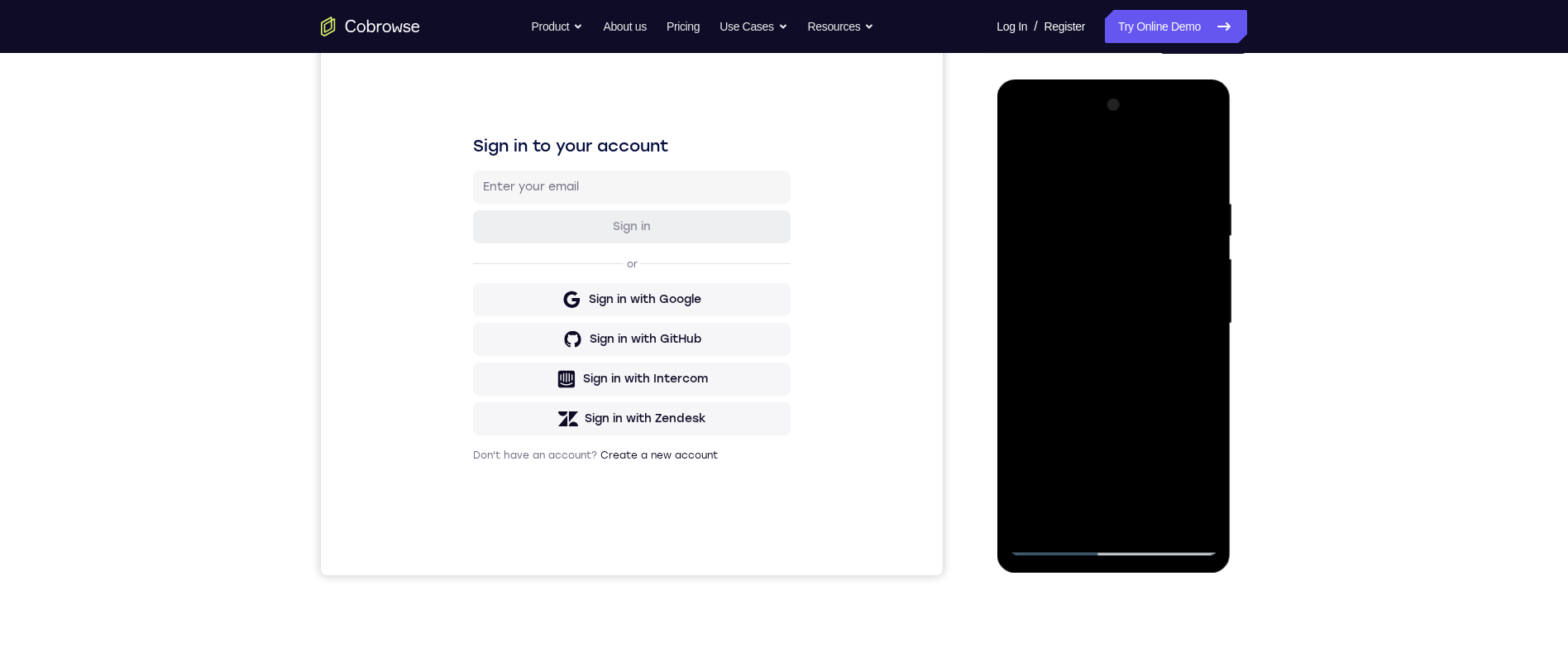
click at [1153, 204] on div at bounding box center [1113, 324] width 208 height 463
click at [1202, 158] on div at bounding box center [1113, 324] width 208 height 463
click at [1262, 223] on div "Your Support Agent Your Customer Web iOS Android Next Steps We’d be happy to gi…" at bounding box center [784, 405] width 1059 height 1091
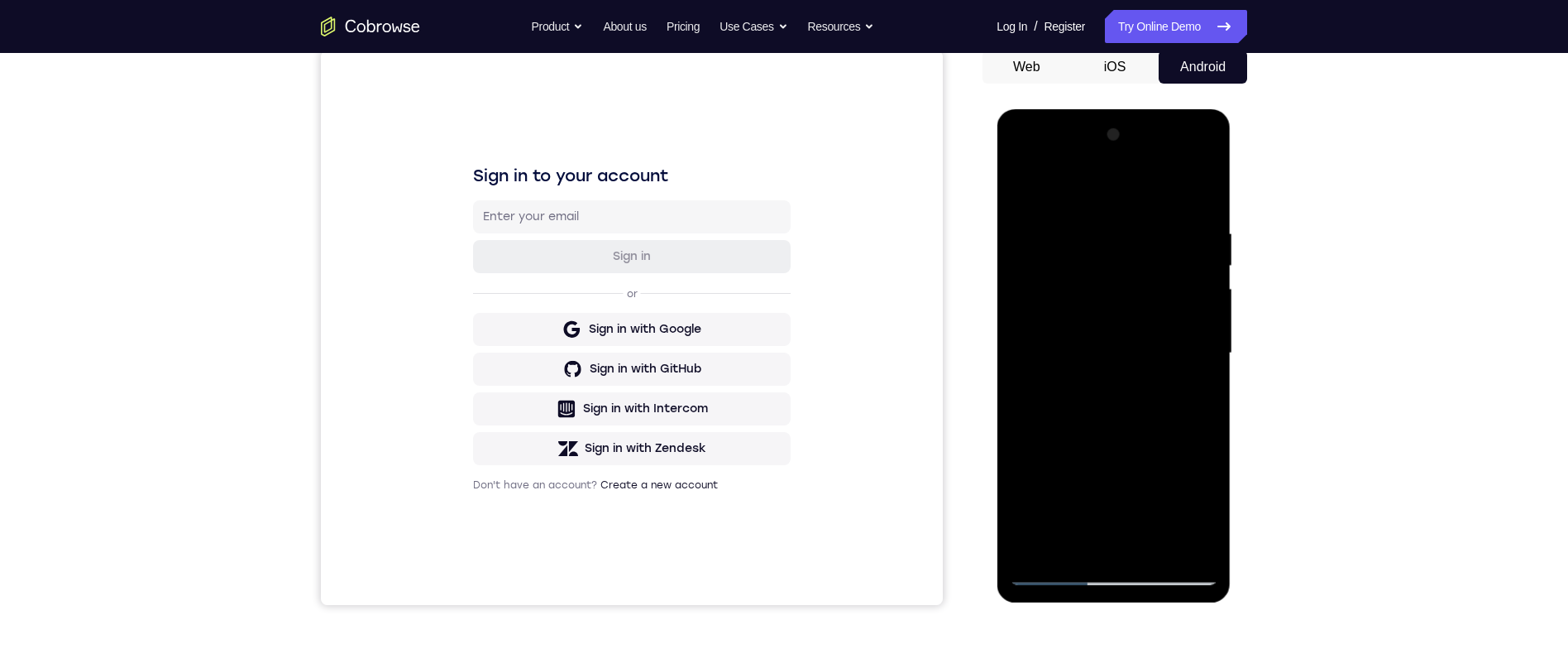
scroll to position [166, 0]
click at [1110, 218] on div at bounding box center [1113, 351] width 208 height 463
click at [1207, 294] on div at bounding box center [1113, 351] width 208 height 463
click at [1202, 291] on div at bounding box center [1113, 351] width 208 height 463
click at [1202, 284] on div at bounding box center [1113, 351] width 208 height 463
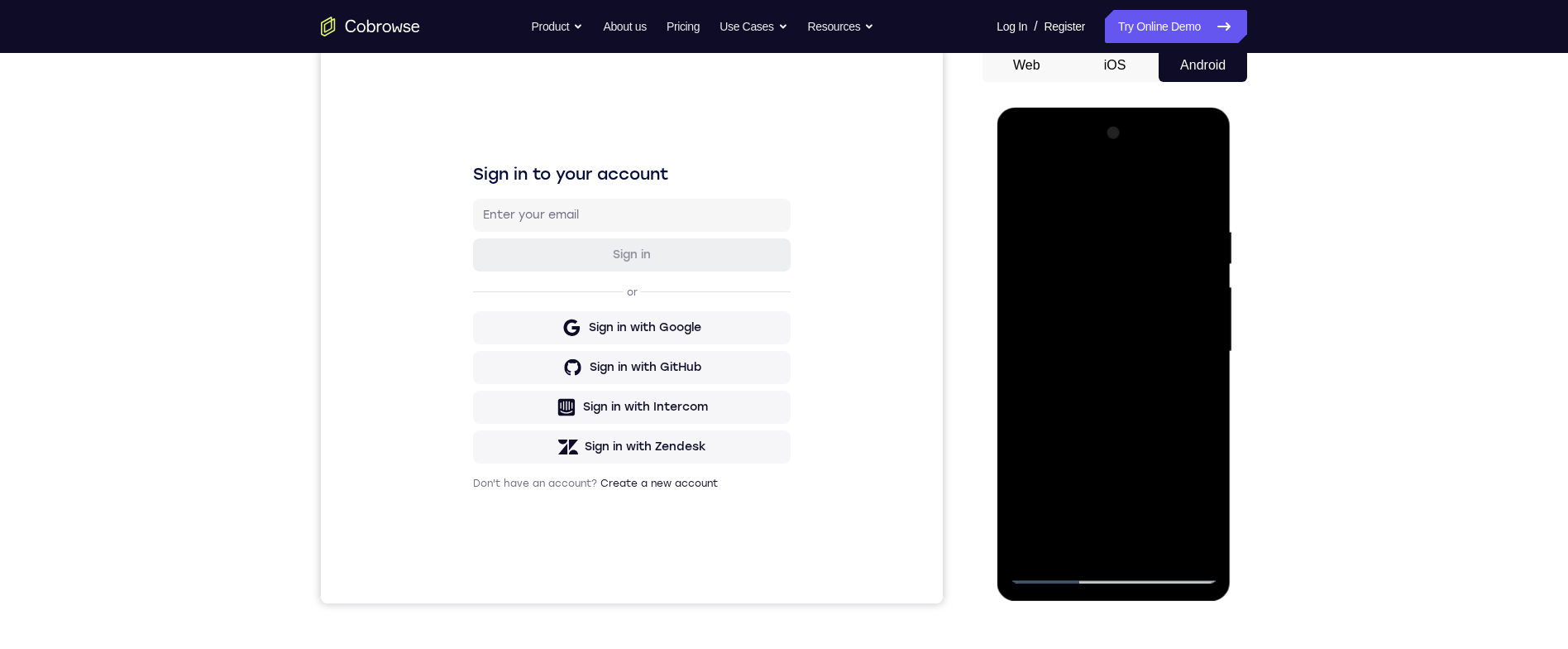
click at [1201, 286] on div at bounding box center [1113, 351] width 208 height 463
click at [1208, 290] on div at bounding box center [1113, 351] width 208 height 463
click at [1214, 270] on div at bounding box center [1113, 351] width 208 height 463
click at [1204, 194] on div at bounding box center [1113, 351] width 208 height 463
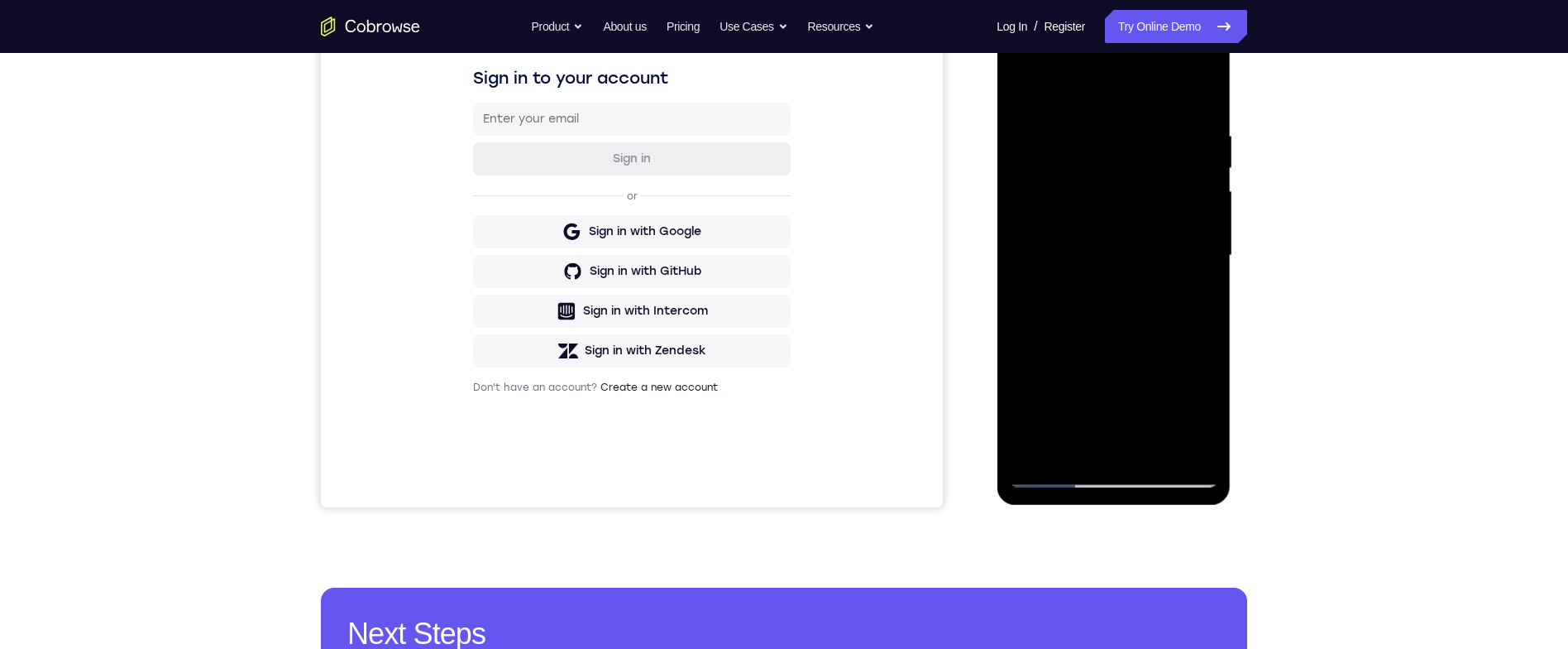
scroll to position [164, 0]
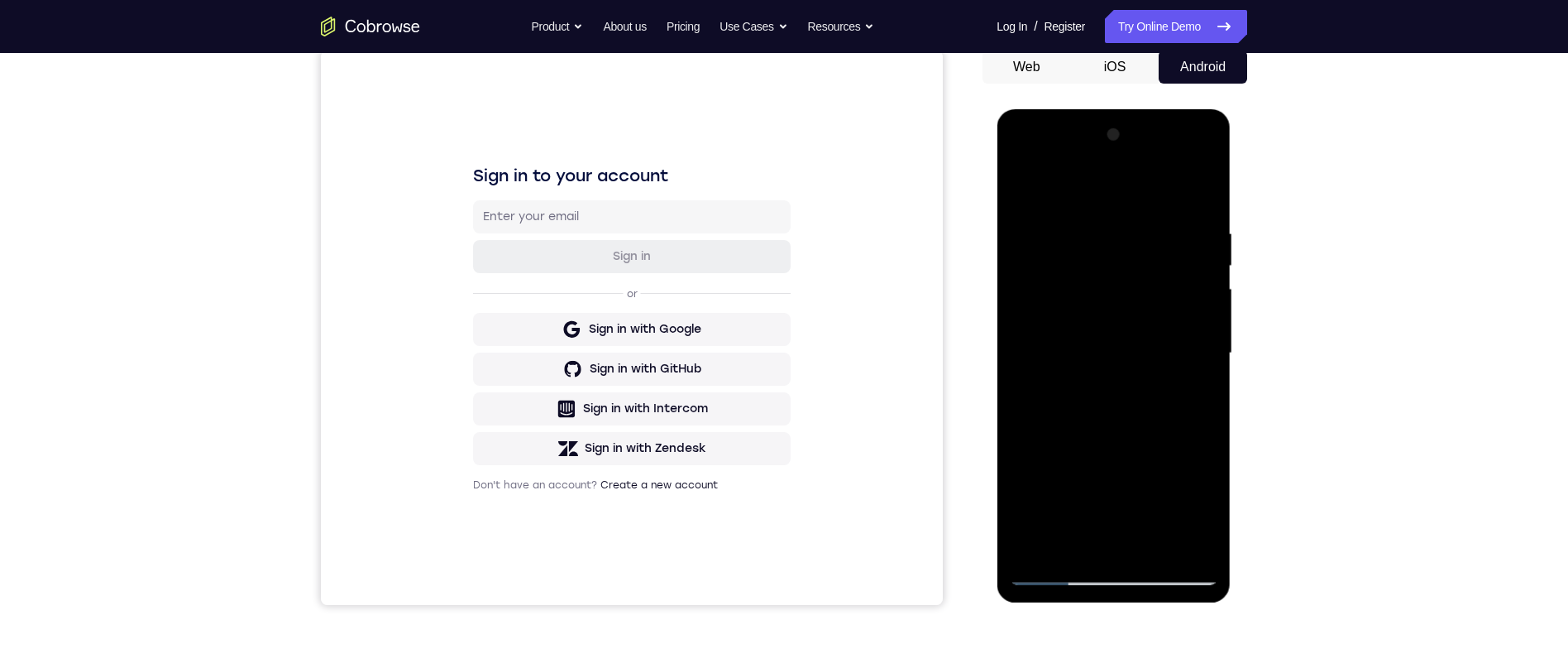
click at [1153, 231] on div at bounding box center [1113, 353] width 208 height 463
click at [1209, 182] on div at bounding box center [1113, 353] width 208 height 463
click at [1111, 227] on div at bounding box center [1113, 353] width 208 height 463
click at [1201, 192] on div at bounding box center [1113, 353] width 208 height 463
click at [1090, 226] on div at bounding box center [1113, 353] width 208 height 463
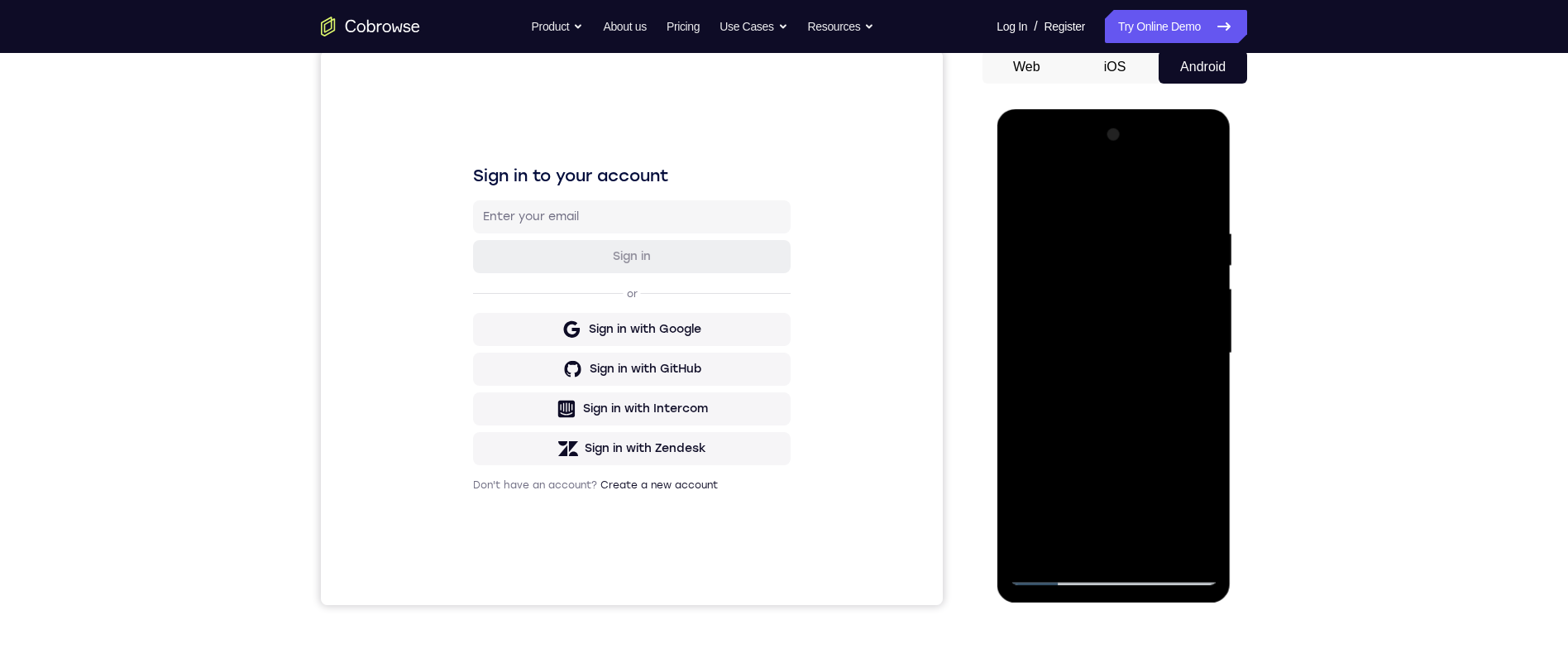
click at [1197, 196] on div at bounding box center [1113, 353] width 208 height 463
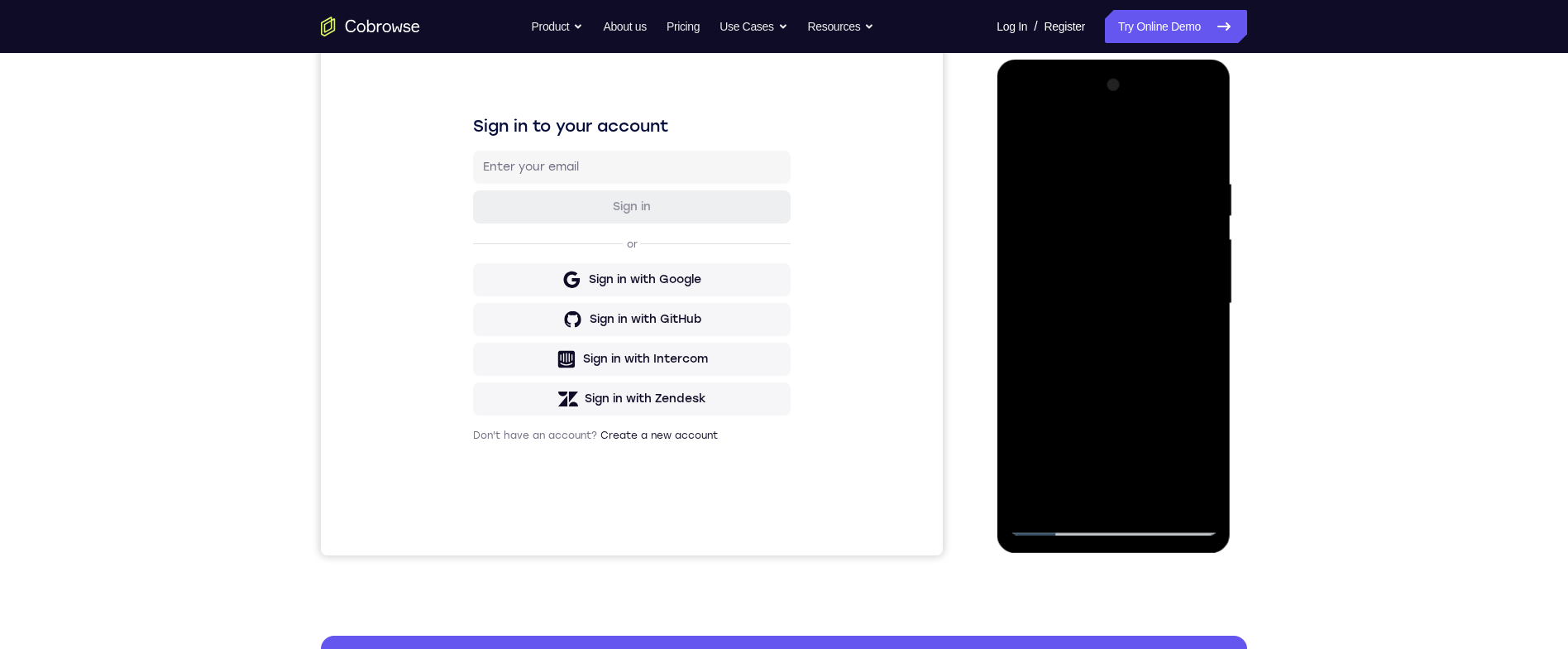
scroll to position [155, 0]
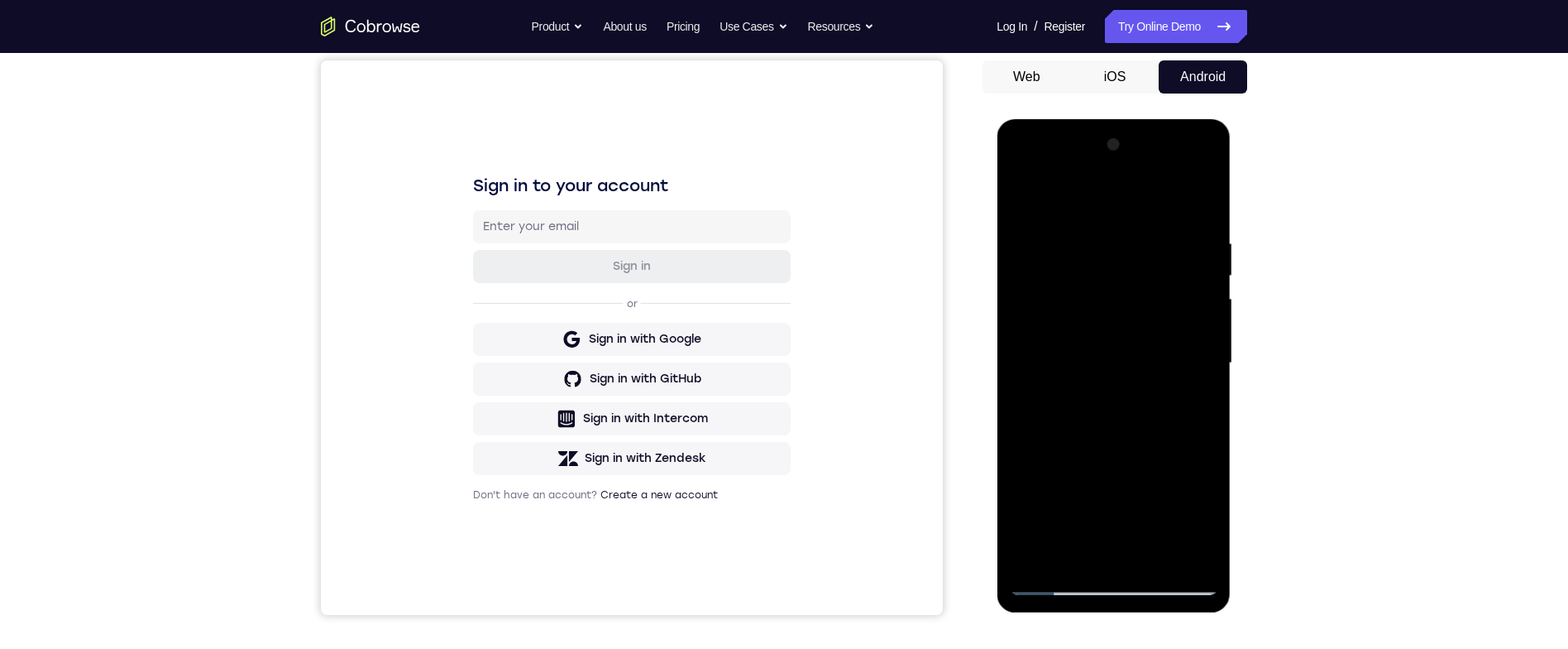
click at [1102, 245] on div at bounding box center [1113, 363] width 208 height 463
click at [1204, 203] on div at bounding box center [1113, 363] width 208 height 463
click at [1203, 244] on div at bounding box center [1113, 363] width 208 height 463
click at [1200, 201] on div at bounding box center [1113, 363] width 208 height 463
click at [1096, 236] on div at bounding box center [1113, 363] width 208 height 463
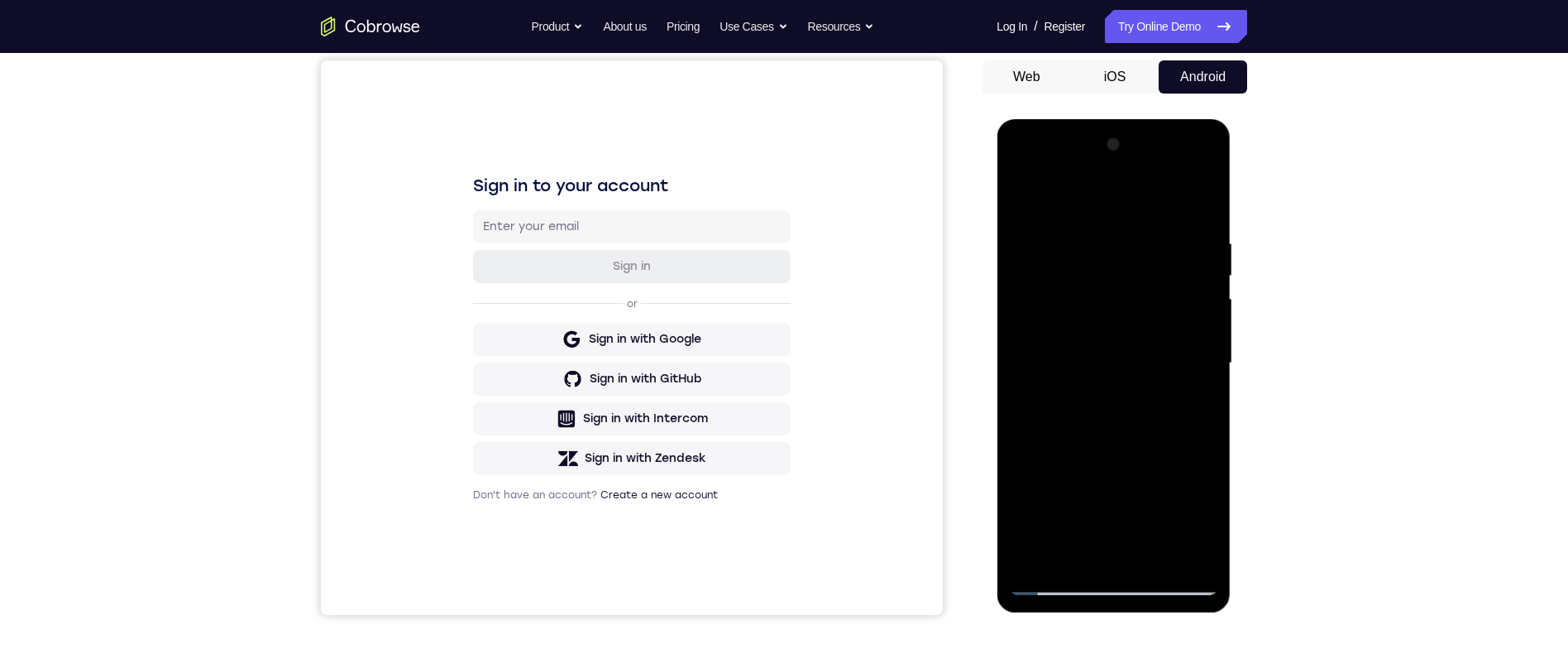
click at [1209, 254] on div at bounding box center [1113, 363] width 208 height 463
click at [1208, 265] on div at bounding box center [1113, 363] width 208 height 463
click at [1204, 244] on div at bounding box center [1113, 363] width 208 height 463
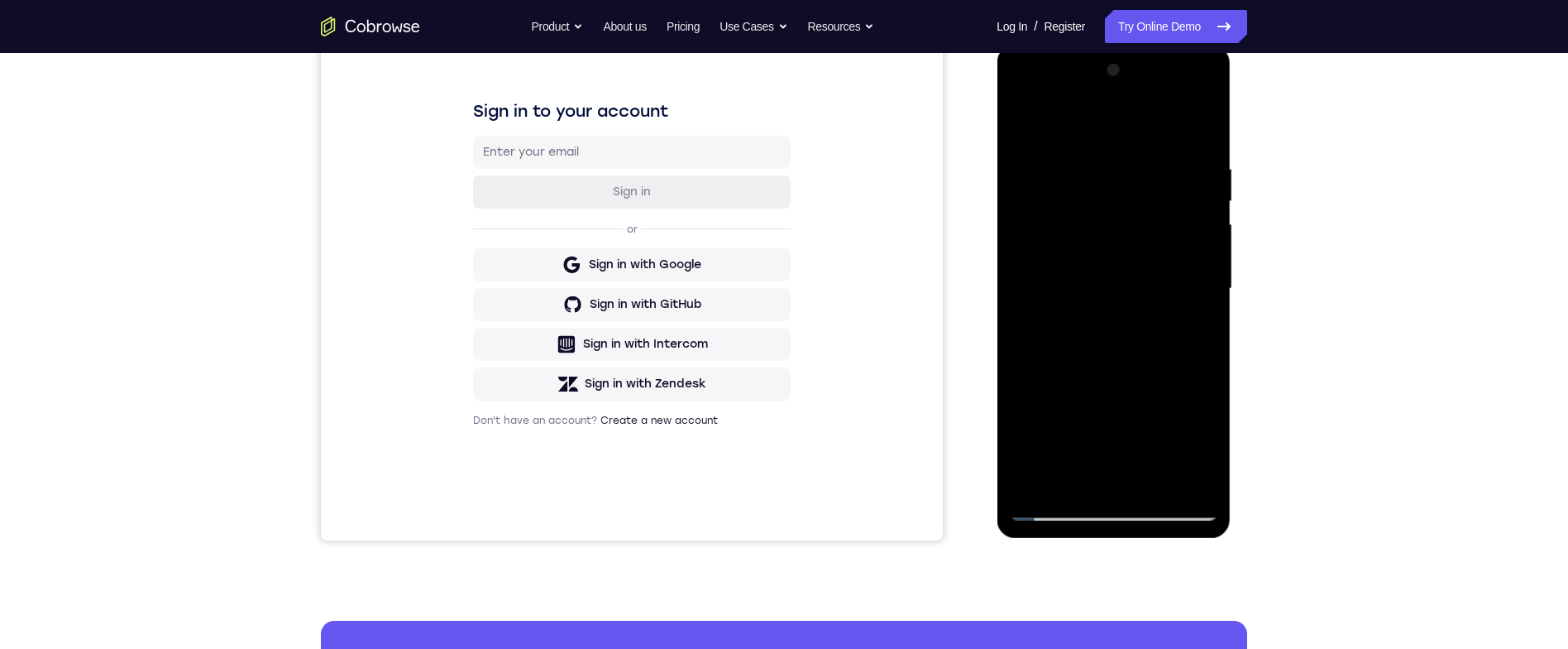
scroll to position [183, 0]
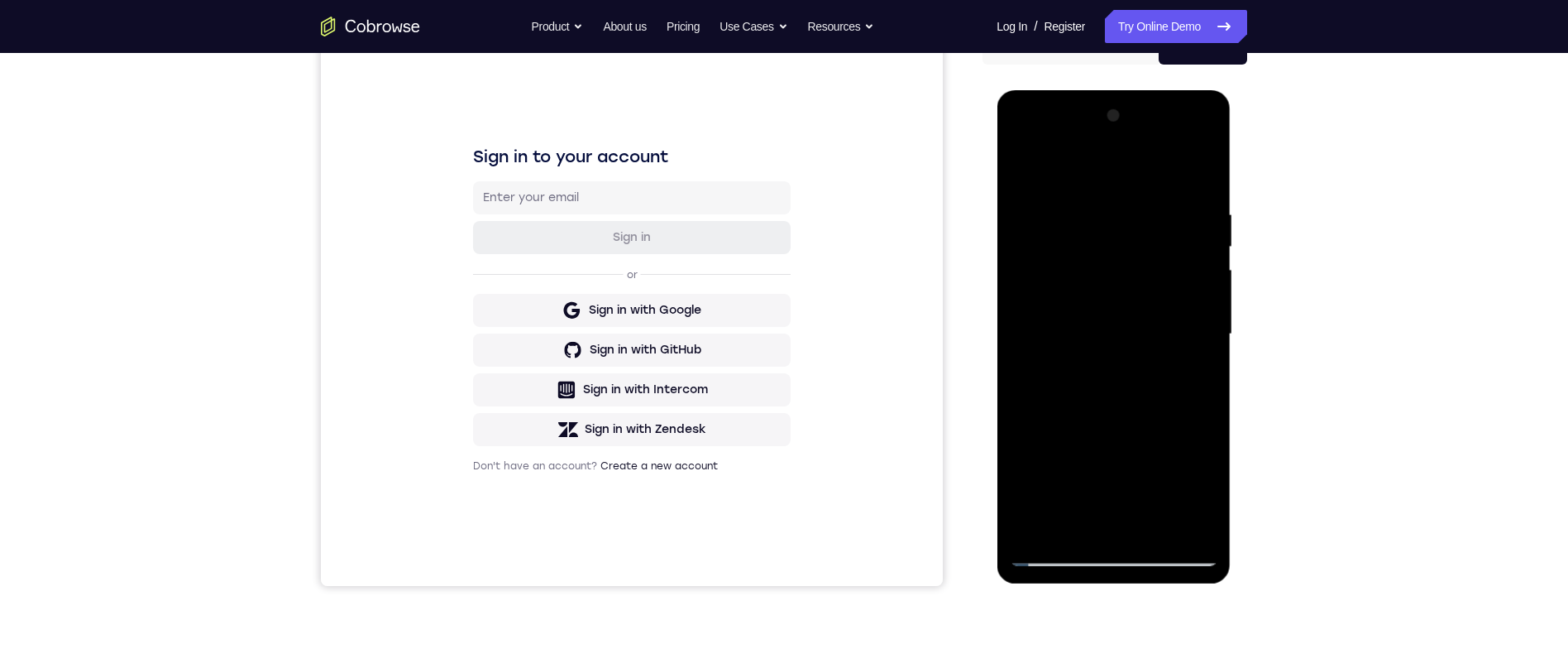
click at [1196, 227] on div at bounding box center [1113, 334] width 208 height 463
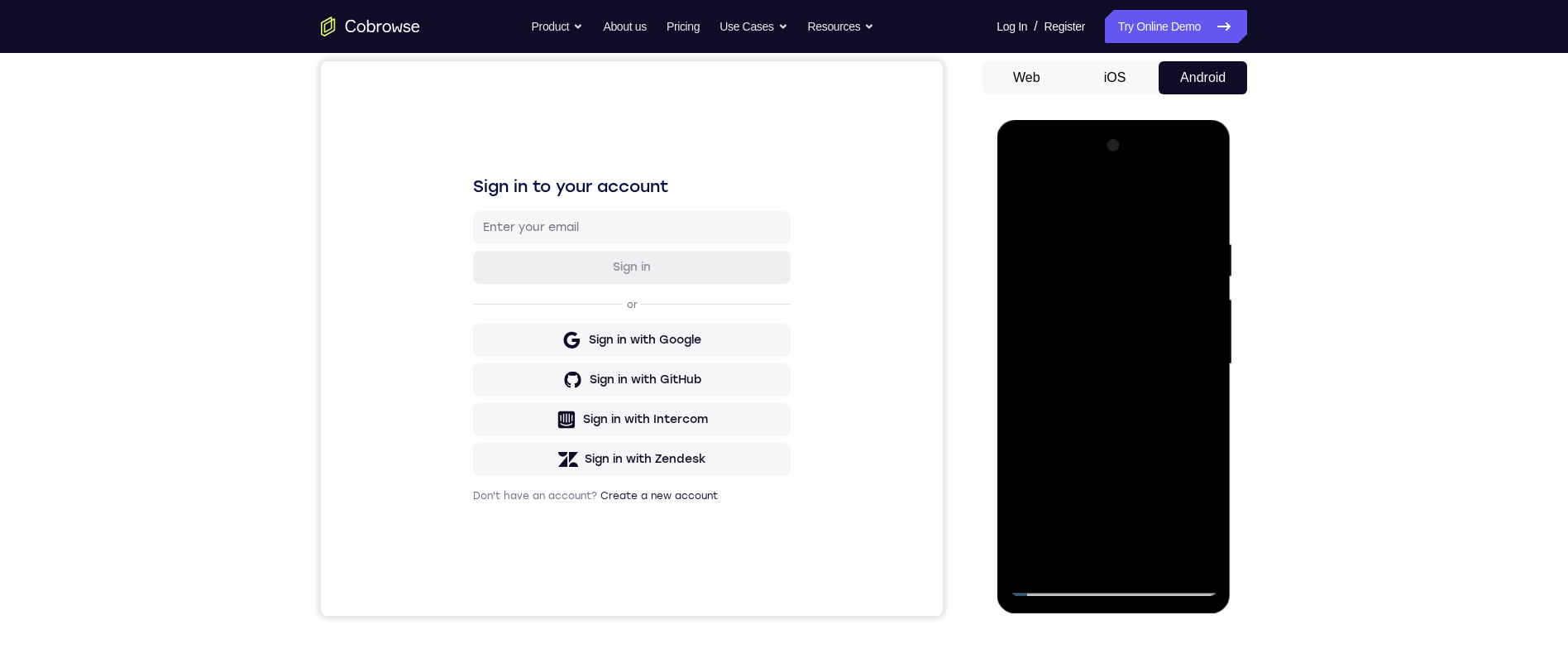
click at [1203, 201] on div at bounding box center [1113, 364] width 208 height 463
click at [1197, 229] on div at bounding box center [1113, 364] width 208 height 463
click at [1193, 274] on div at bounding box center [1113, 364] width 208 height 463
click at [1195, 232] on div at bounding box center [1113, 364] width 208 height 463
click at [1195, 247] on div at bounding box center [1113, 364] width 208 height 463
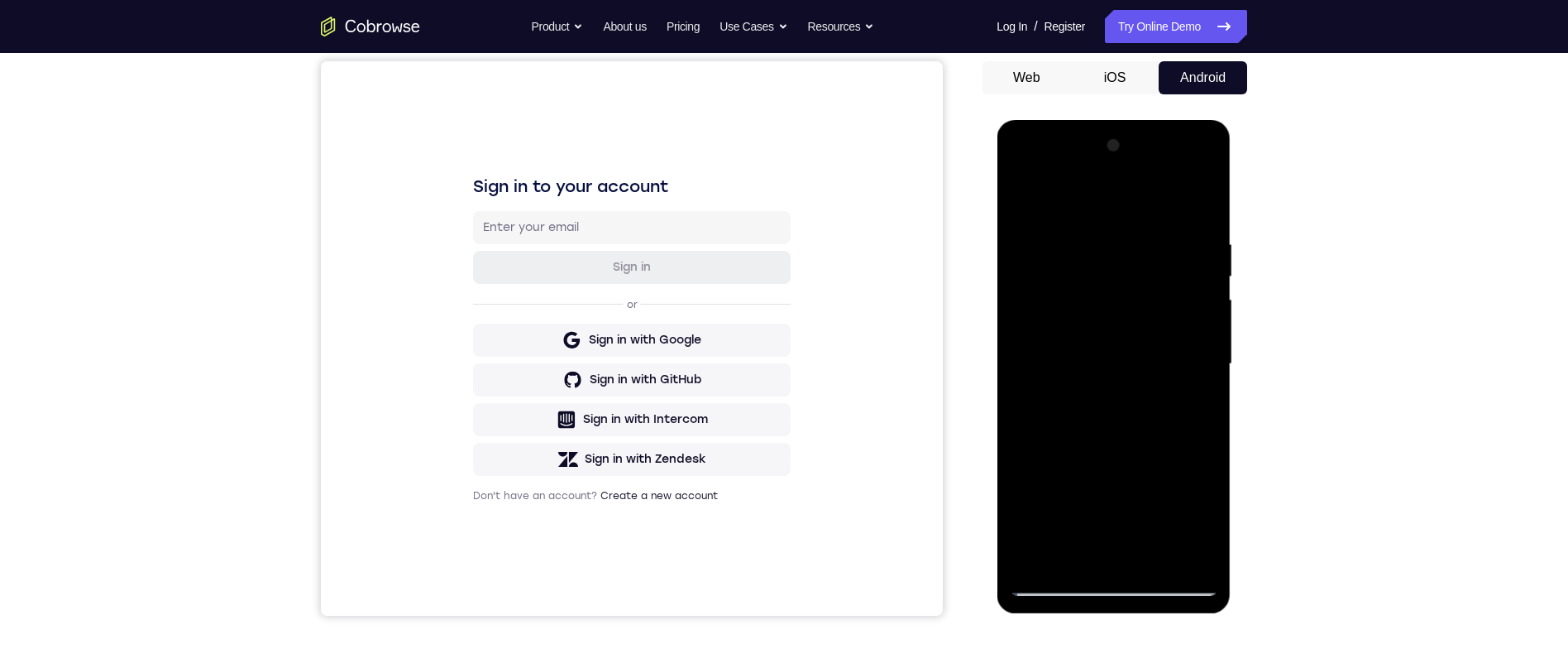
click at [1194, 265] on div at bounding box center [1113, 364] width 208 height 463
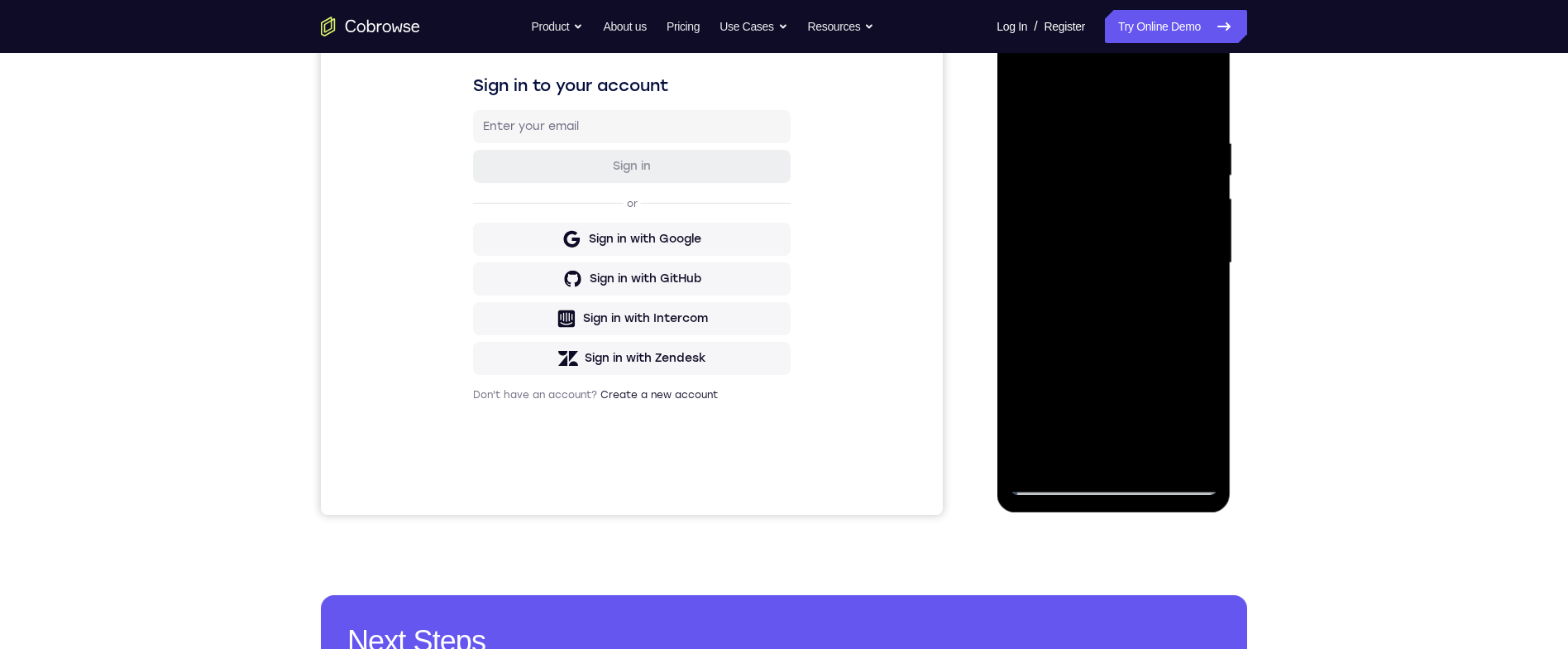
scroll to position [163, 0]
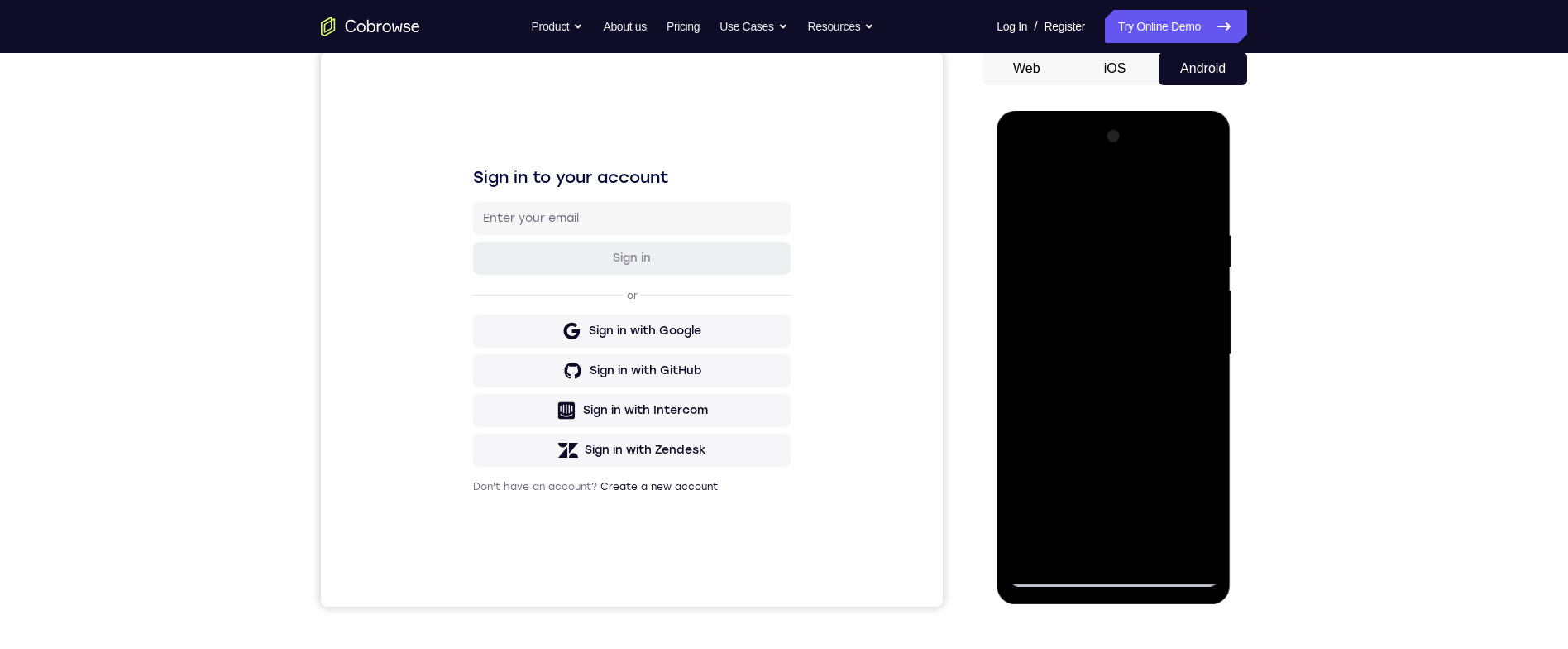
click at [1199, 188] on div at bounding box center [1113, 355] width 208 height 463
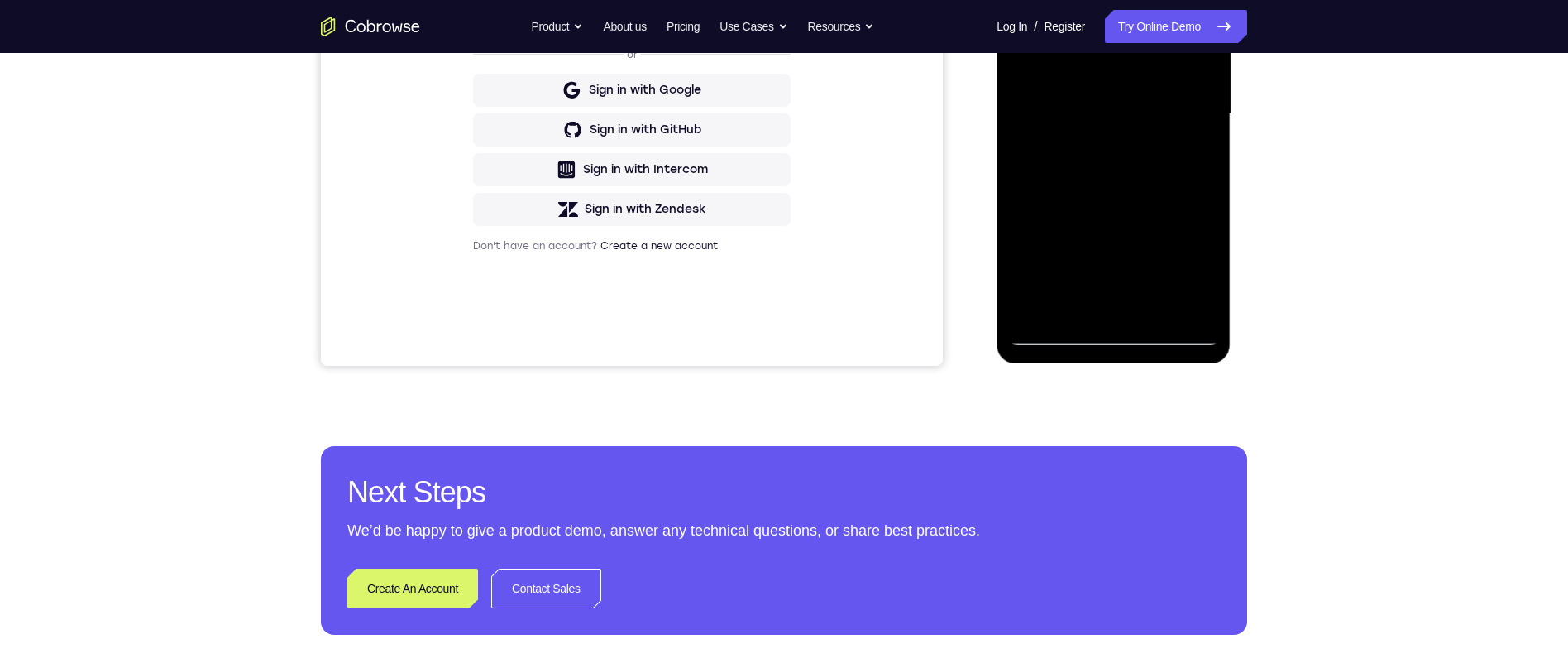
scroll to position [355, 0]
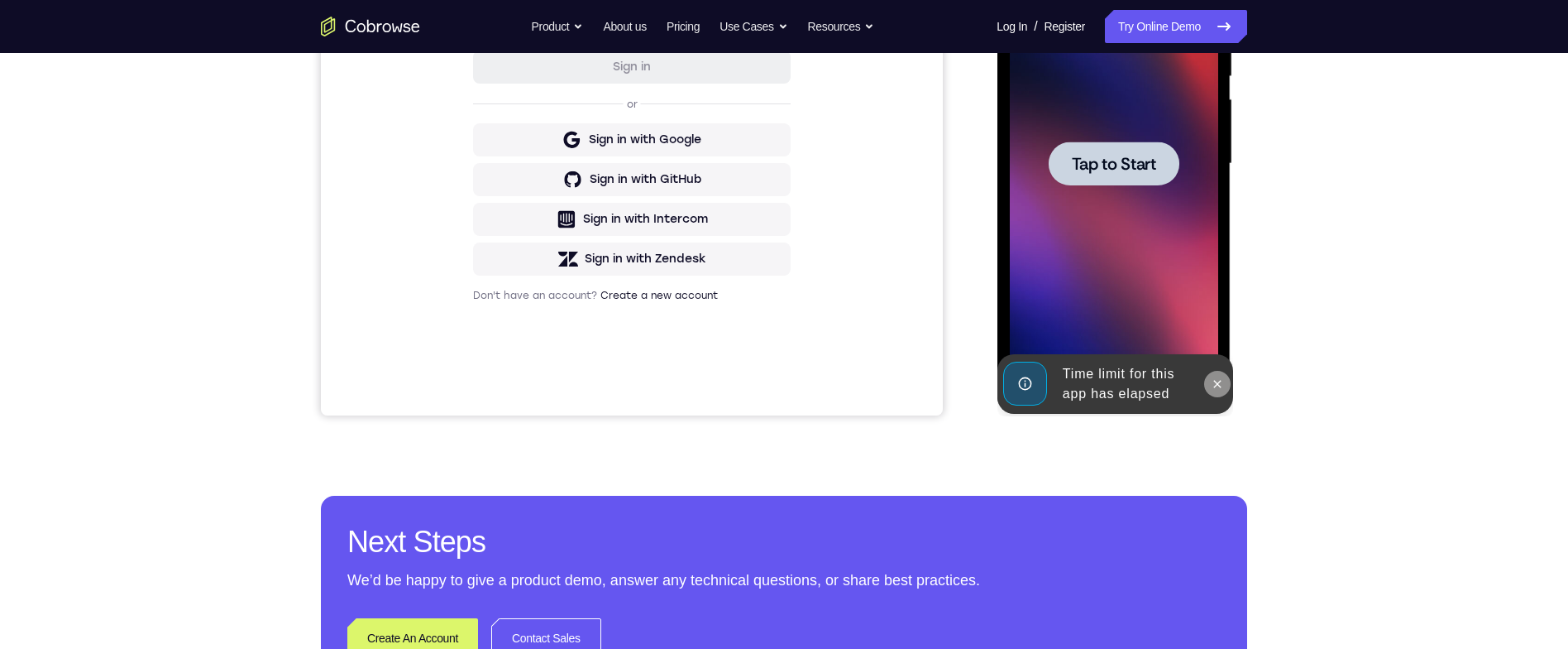
click at [1207, 378] on button at bounding box center [1216, 384] width 27 height 27
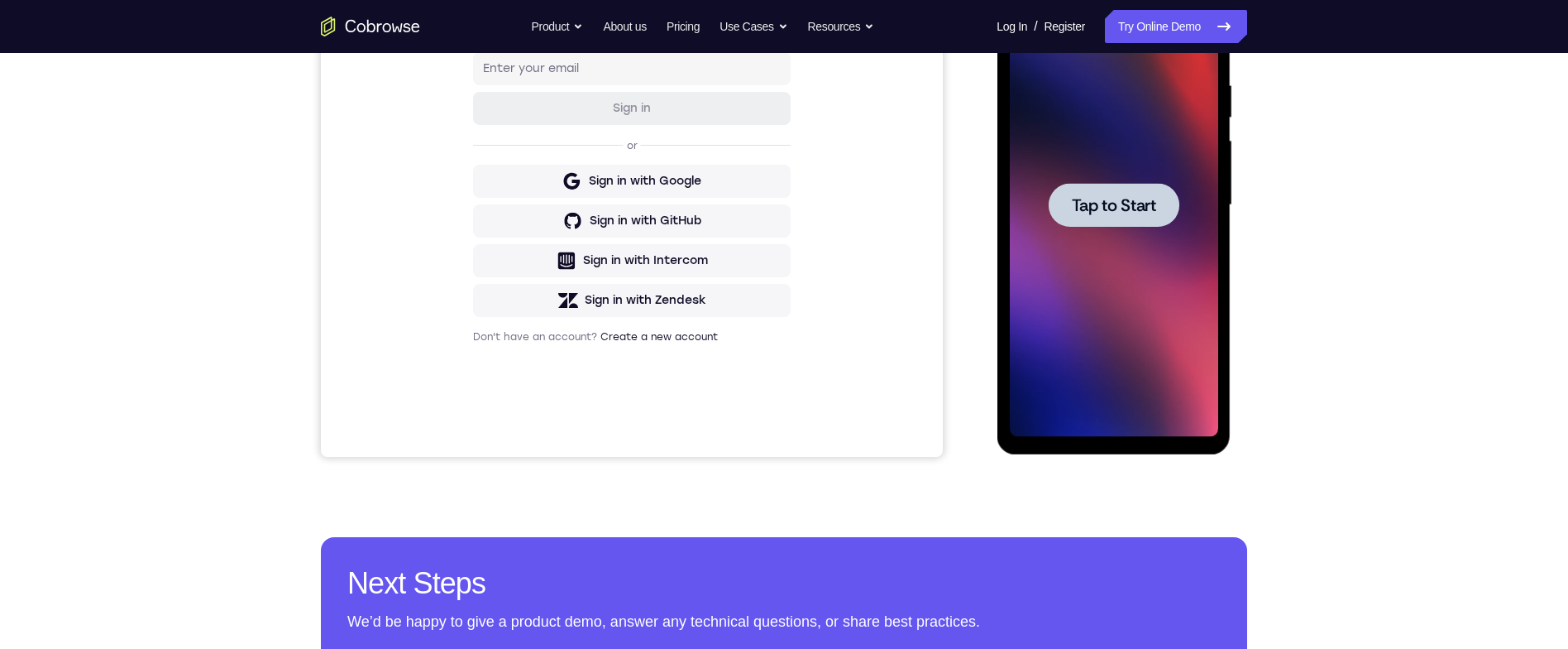
scroll to position [0, 0]
